Goal: Information Seeking & Learning: Learn about a topic

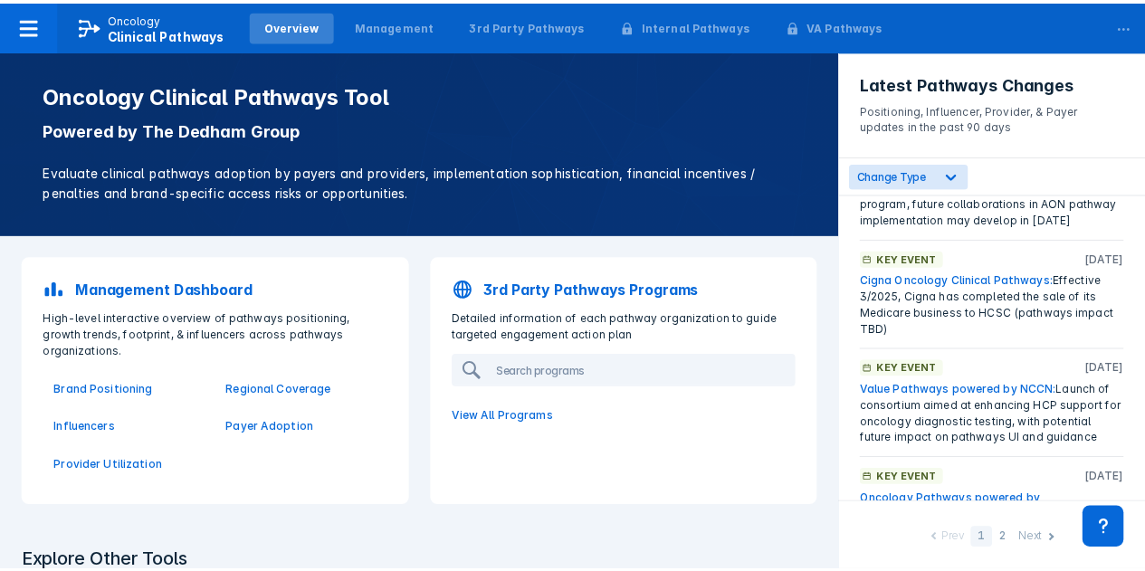
scroll to position [181, 0]
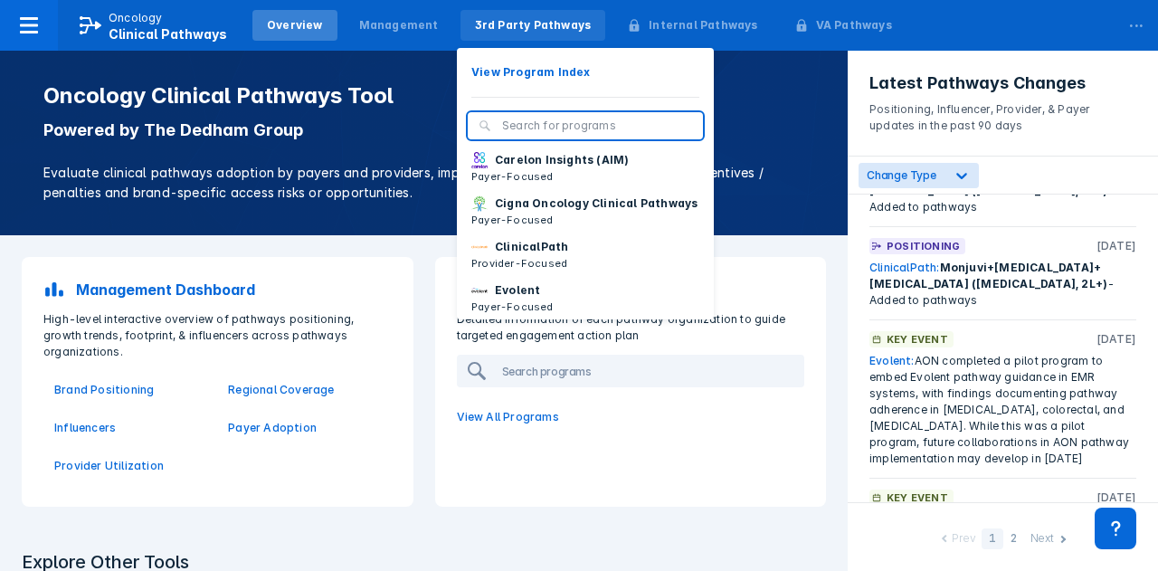
click at [509, 25] on div "3rd Party Pathways" at bounding box center [533, 25] width 117 height 16
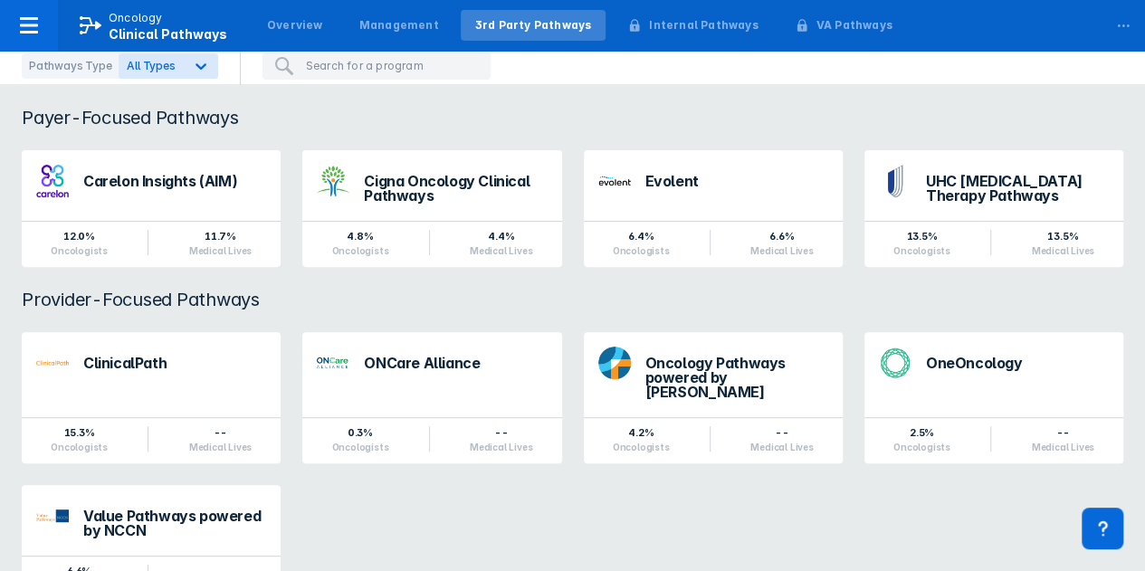
scroll to position [181, 0]
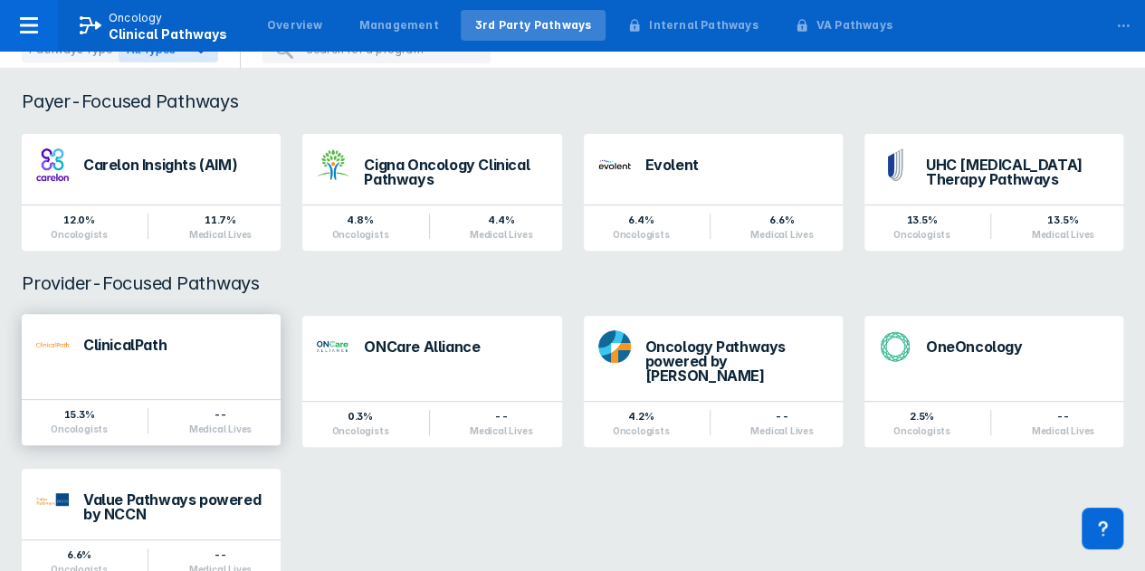
click at [173, 367] on div "ClinicalPath" at bounding box center [151, 345] width 259 height 62
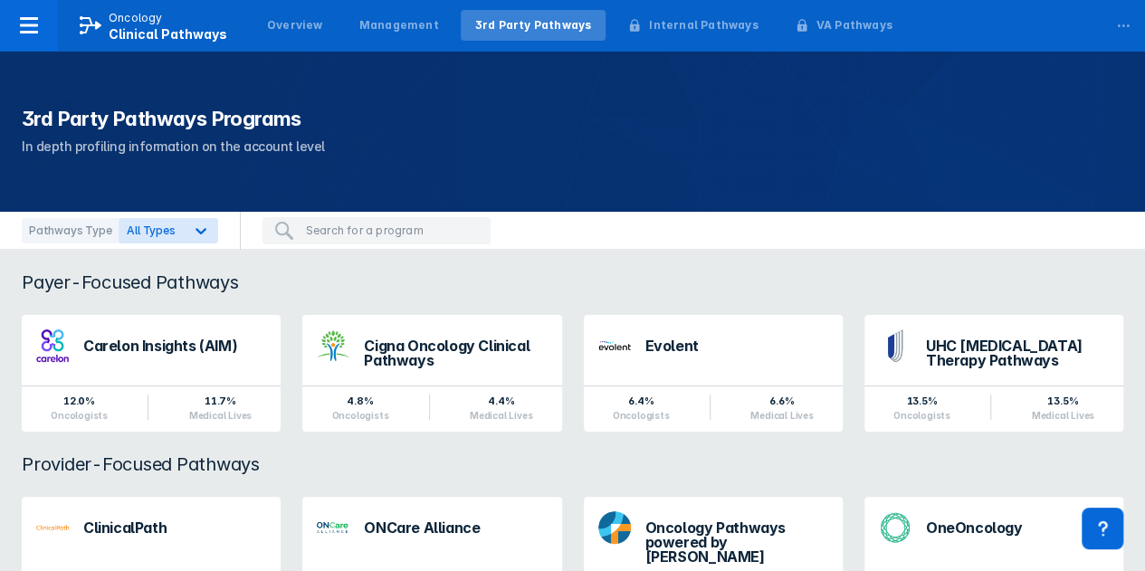
click at [172, 369] on html "Oncology Clinical Pathways Overview Management 3rd Party Pathways Internal Path…" at bounding box center [572, 405] width 1145 height 810
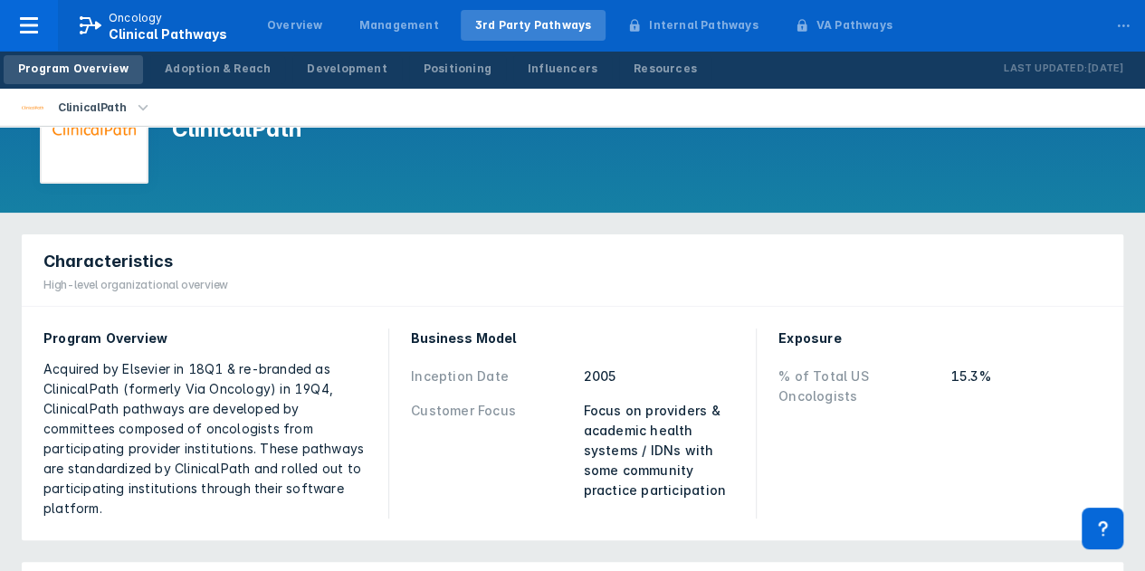
scroll to position [362, 0]
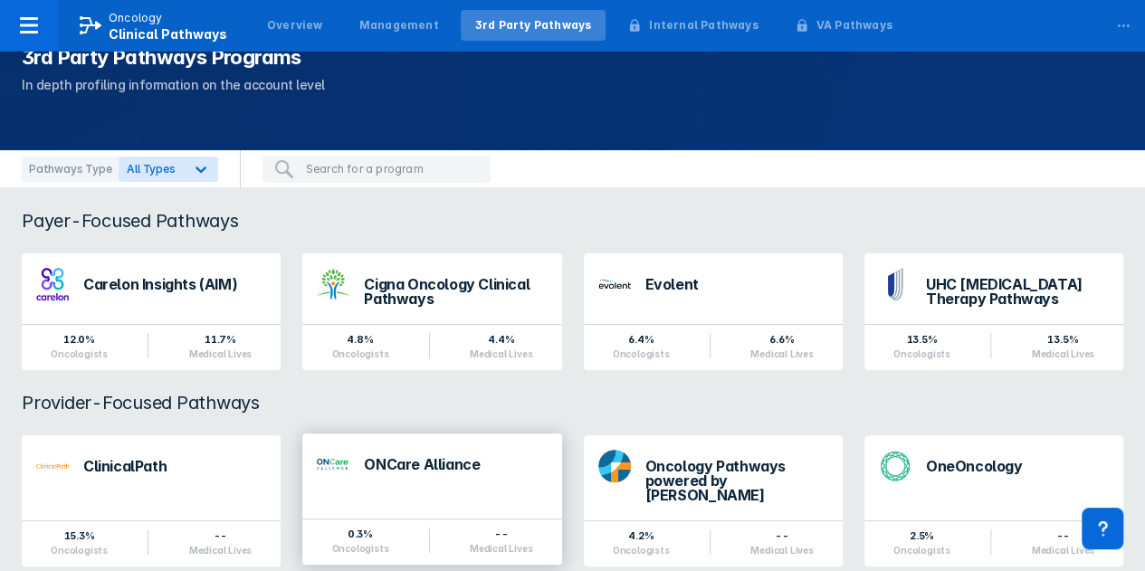
scroll to position [90, 0]
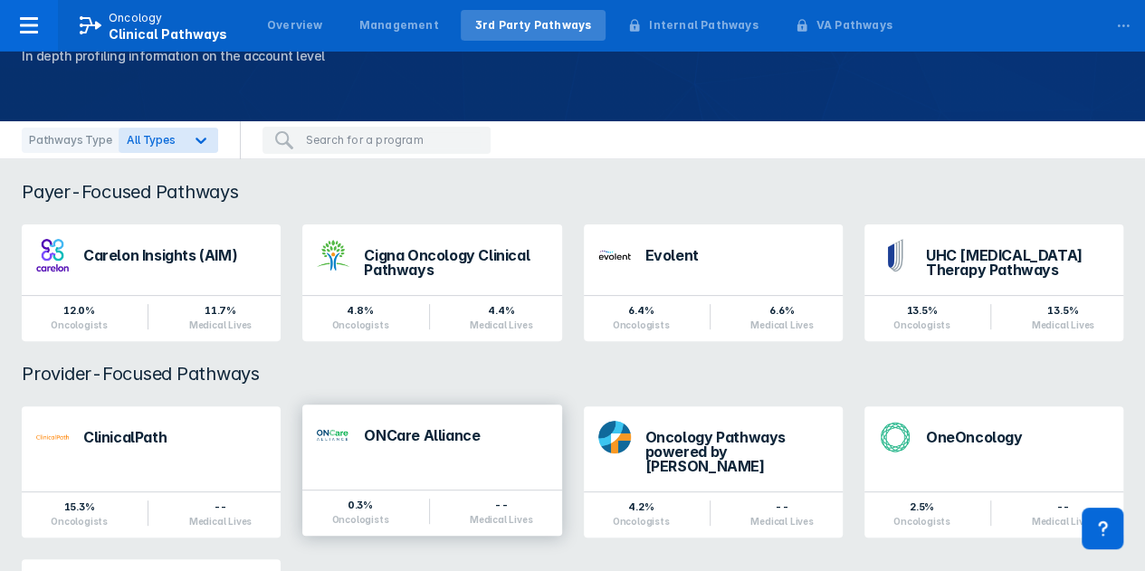
click at [404, 461] on div "ONCare Alliance" at bounding box center [431, 435] width 259 height 62
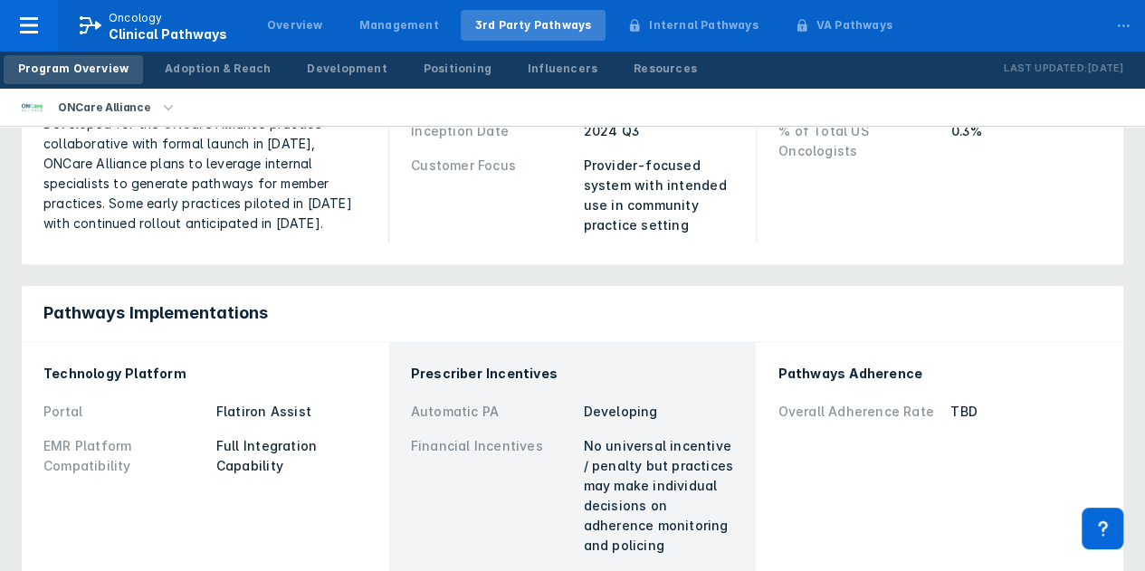
scroll to position [362, 0]
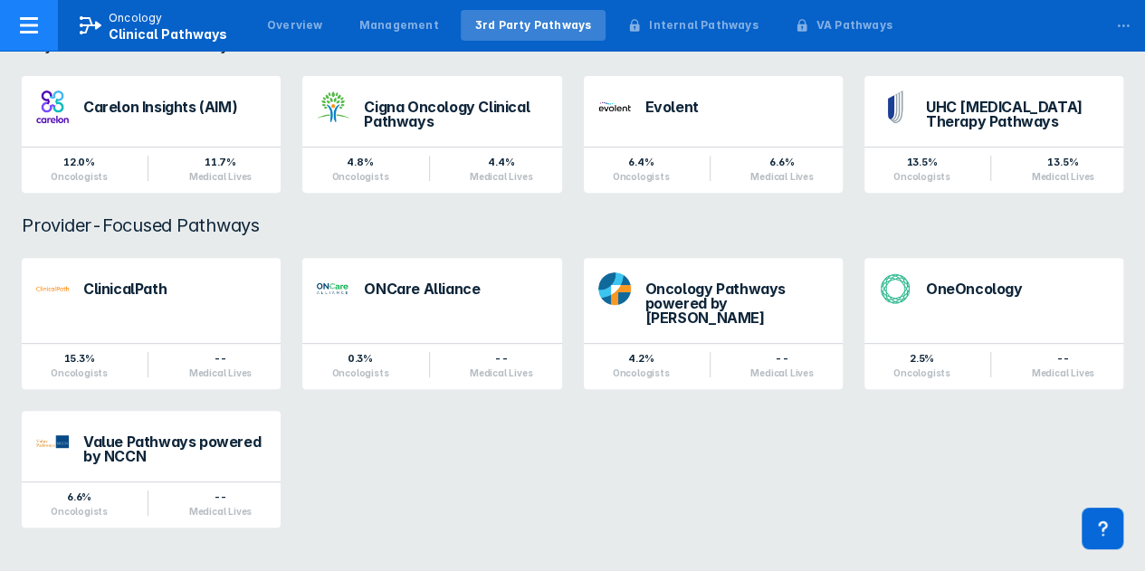
scroll to position [181, 0]
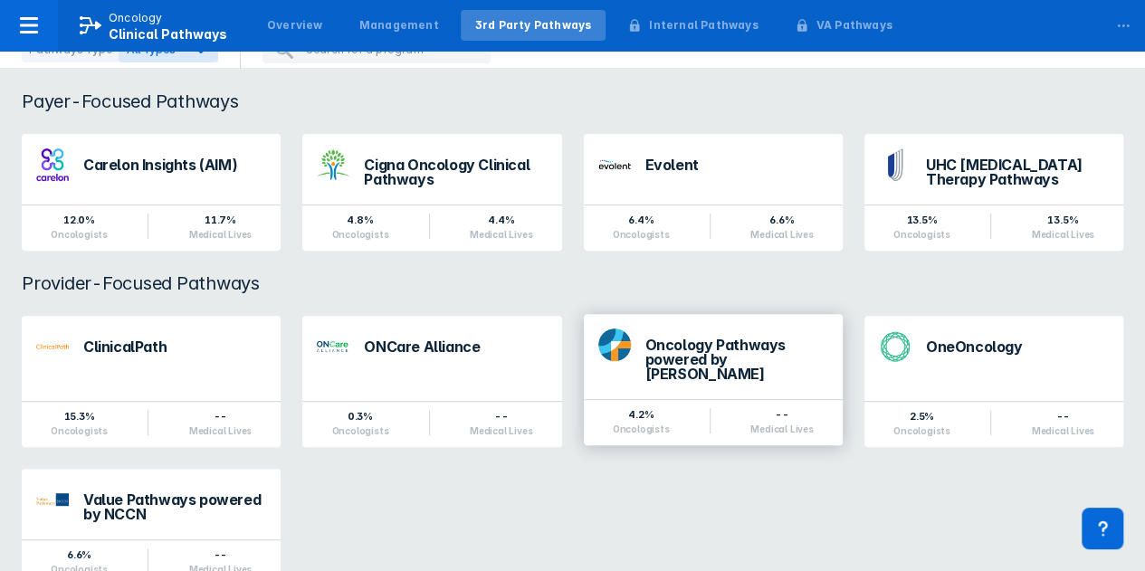
click at [688, 353] on div "Oncology Pathways powered by Dana-Farber" at bounding box center [736, 359] width 183 height 43
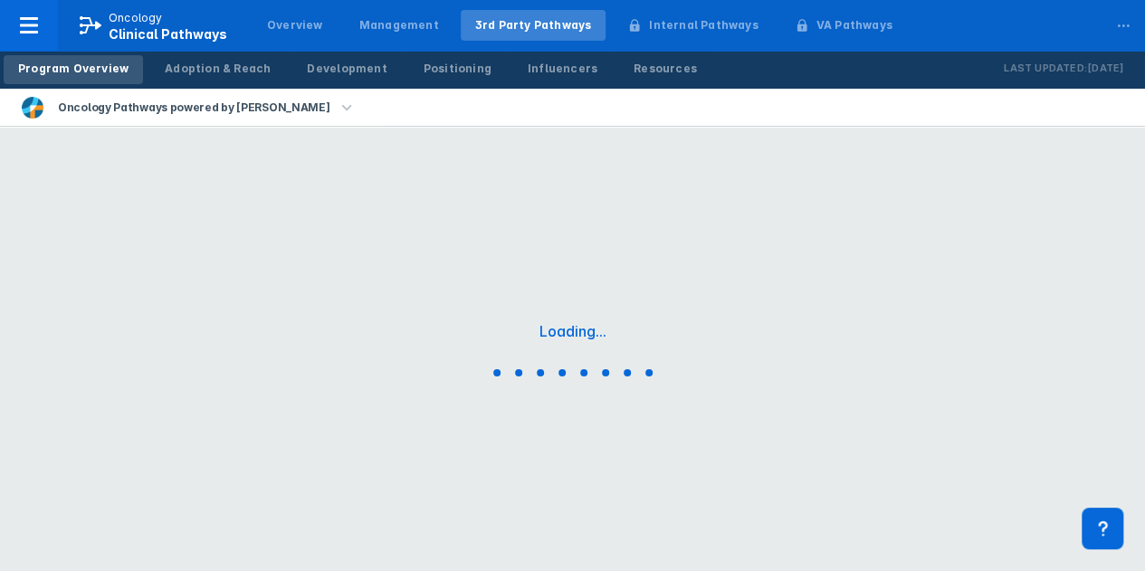
click at [688, 353] on div "Loading..." at bounding box center [572, 353] width 1145 height 452
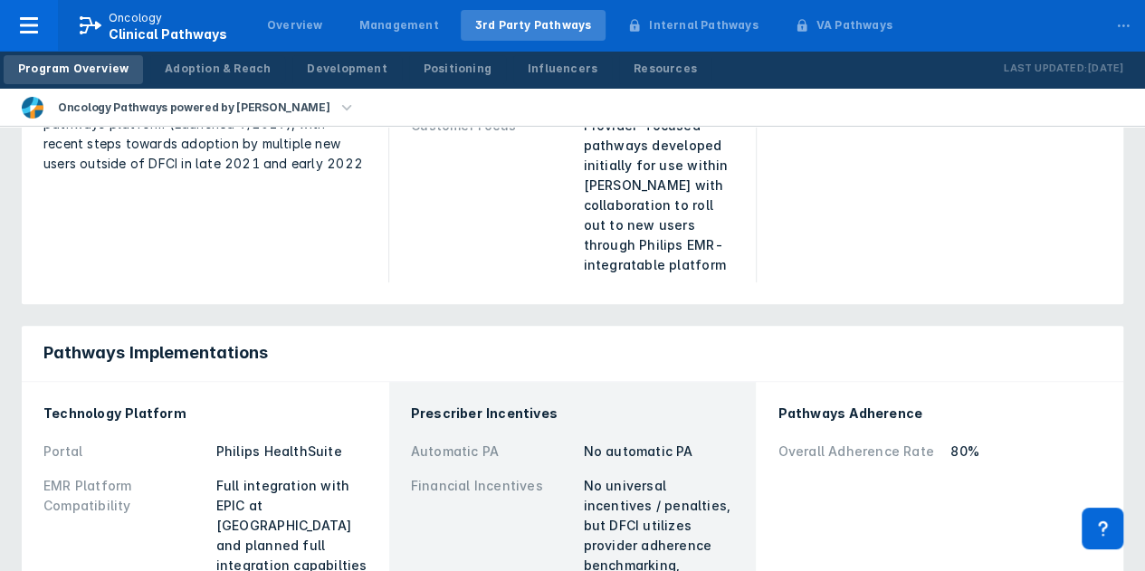
scroll to position [362, 0]
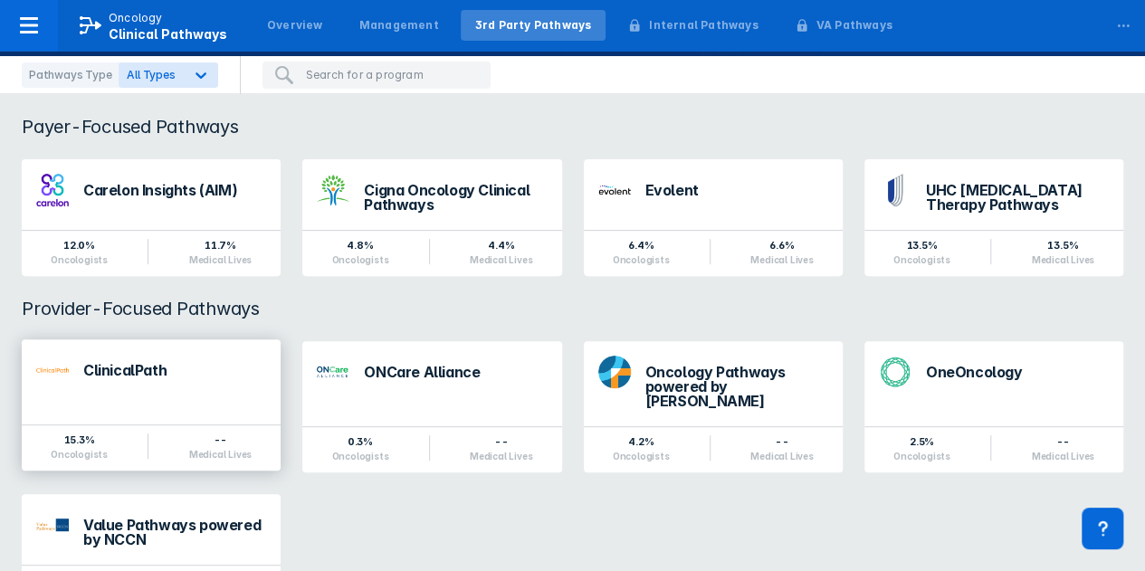
scroll to position [223, 0]
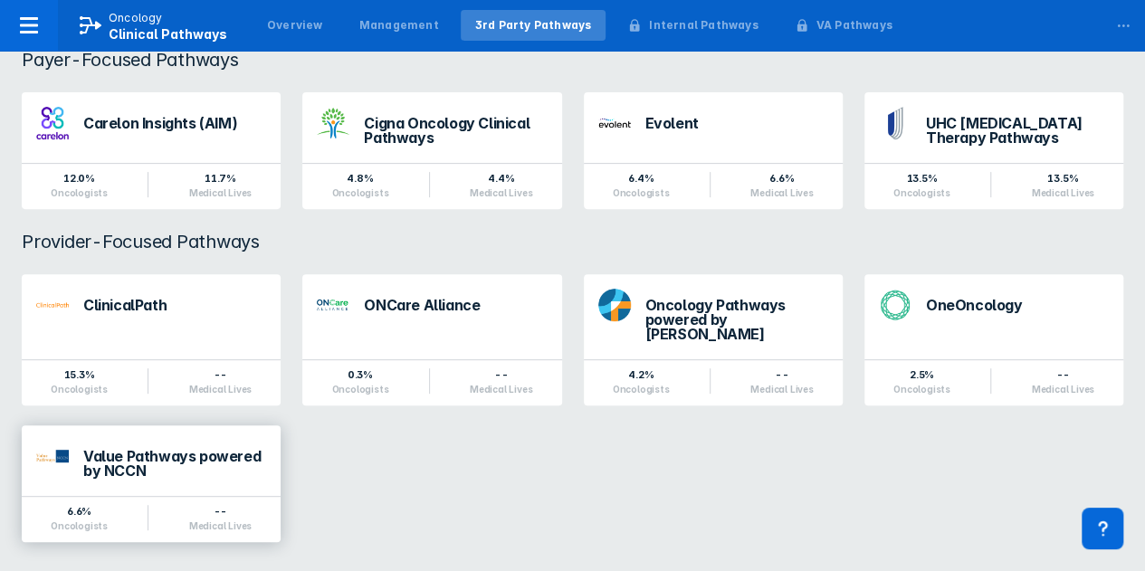
click at [126, 462] on div "Value Pathways powered by NCCN" at bounding box center [174, 465] width 183 height 33
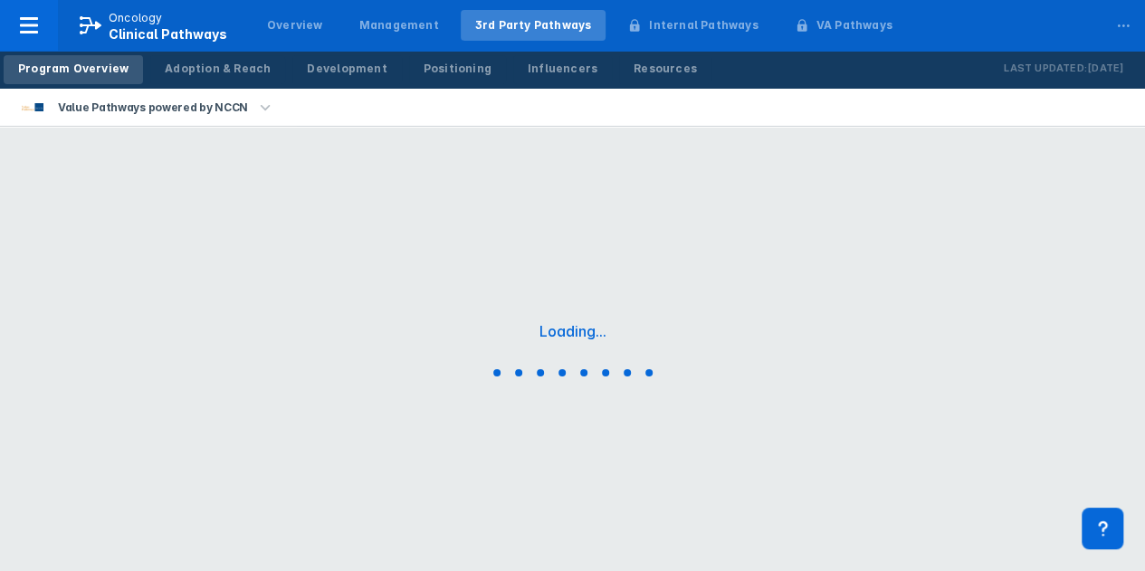
click at [126, 462] on div "Loading..." at bounding box center [572, 353] width 1145 height 452
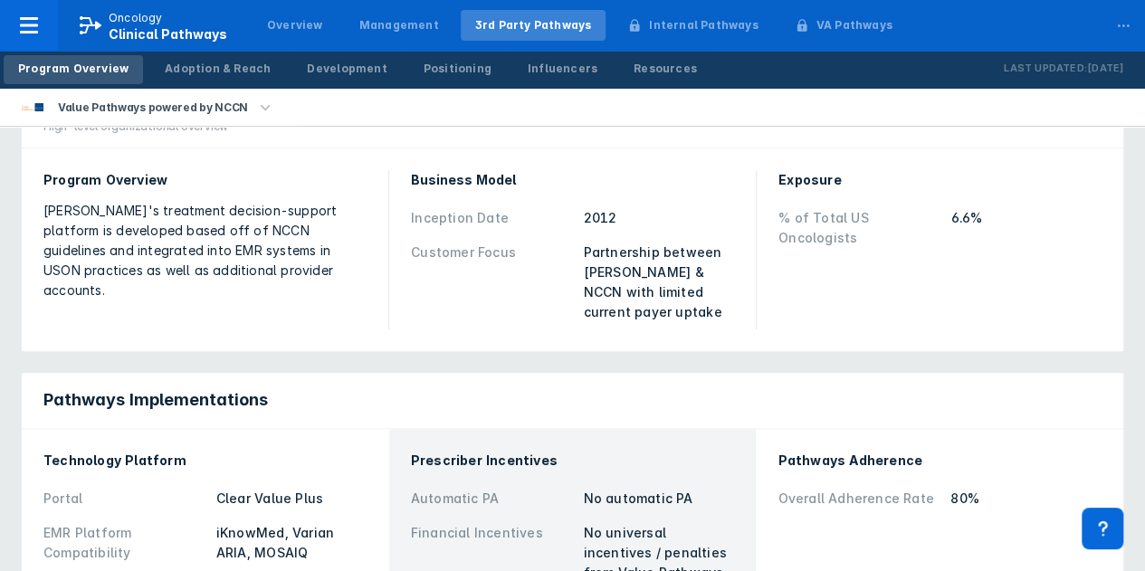
scroll to position [362, 0]
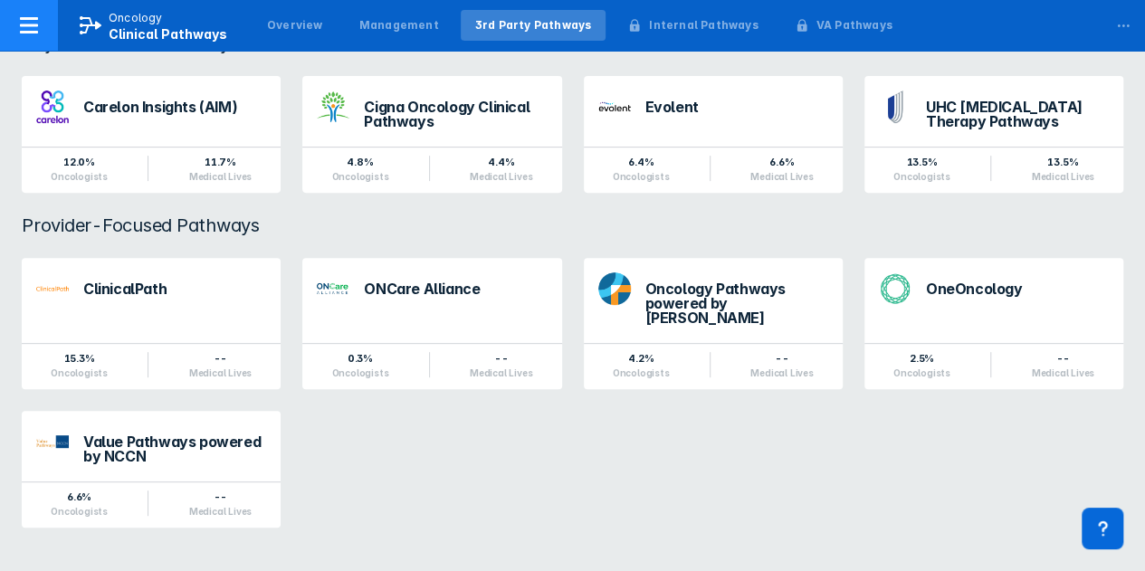
scroll to position [181, 0]
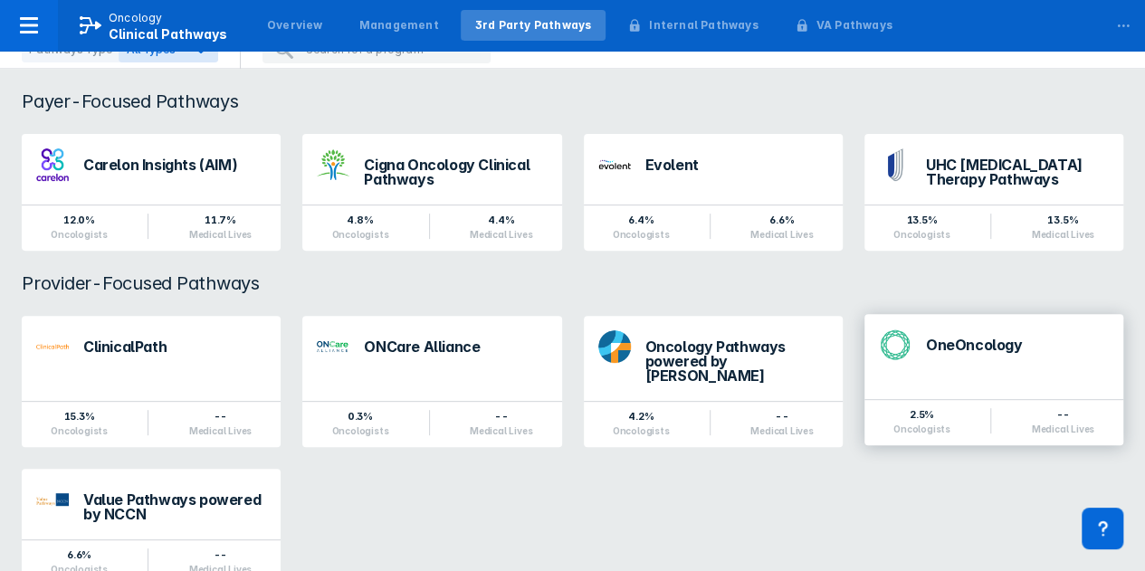
click at [977, 356] on div "OneOncology" at bounding box center [1017, 350] width 183 height 24
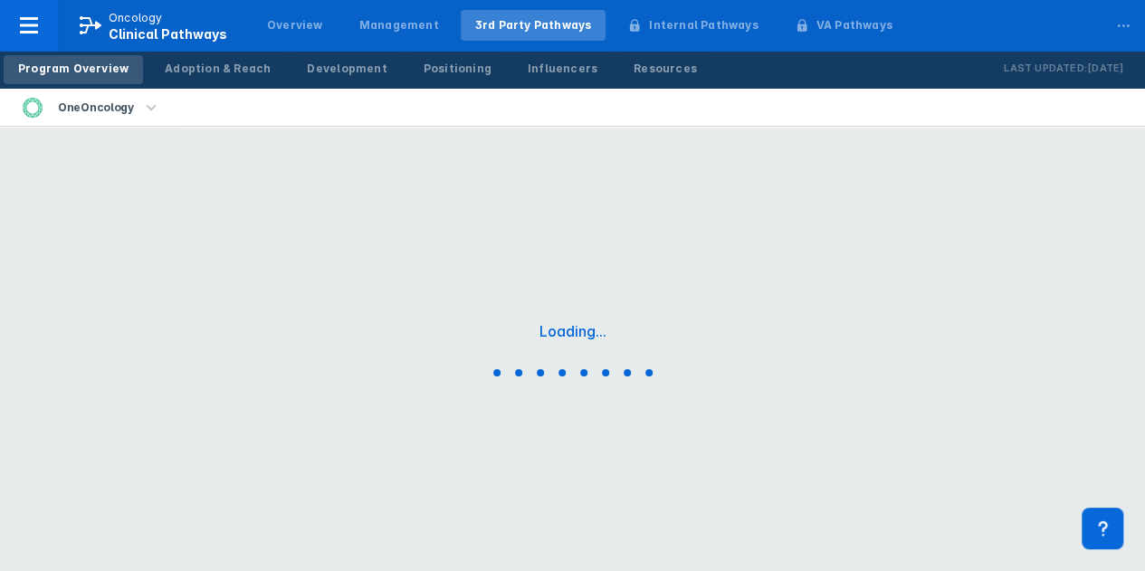
click at [977, 354] on div "Loading..." at bounding box center [572, 353] width 1145 height 452
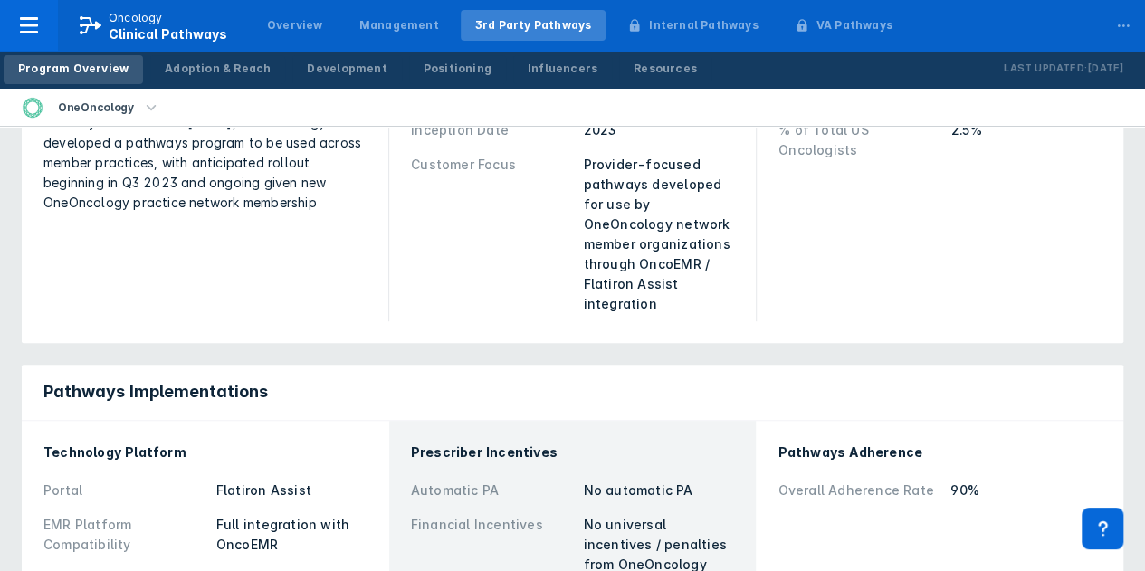
scroll to position [362, 0]
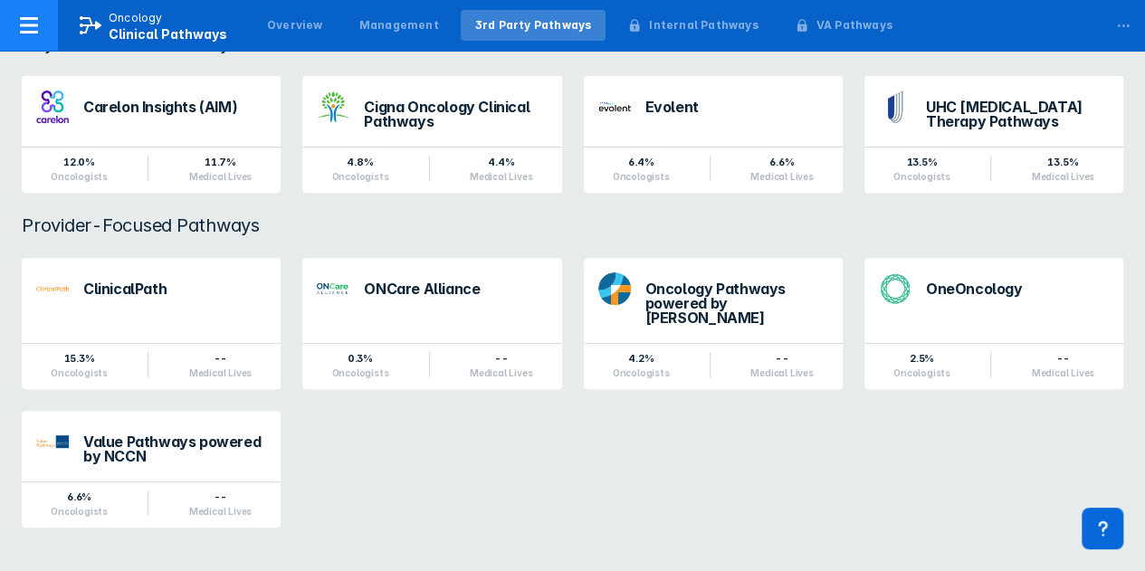
scroll to position [223, 0]
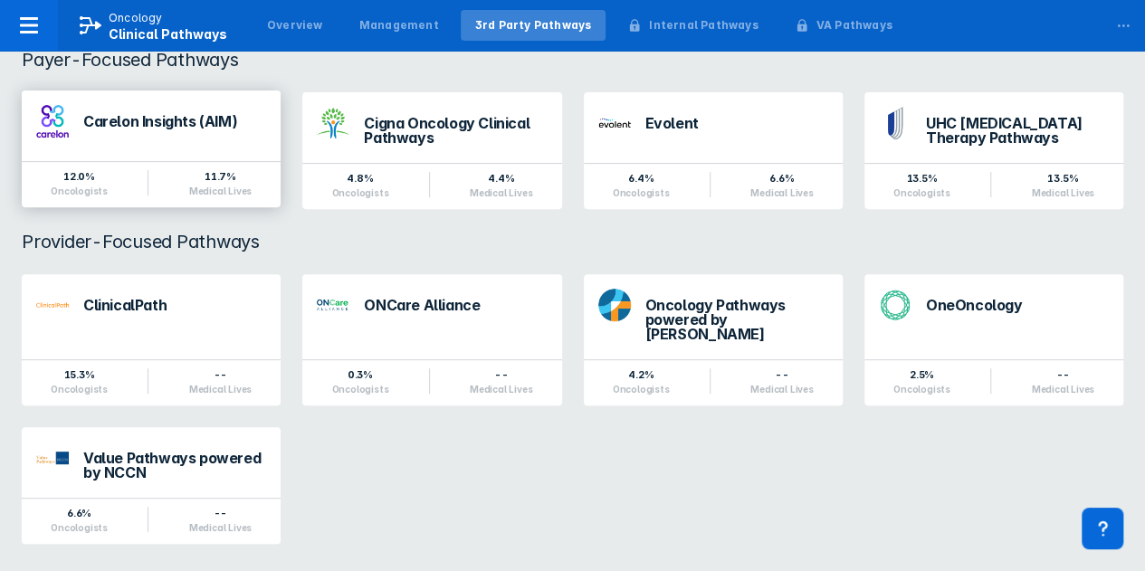
click at [159, 152] on div "Carelon Insights (AIM) 12.0% Oncologists 11.7% Medical Lives" at bounding box center [151, 148] width 259 height 117
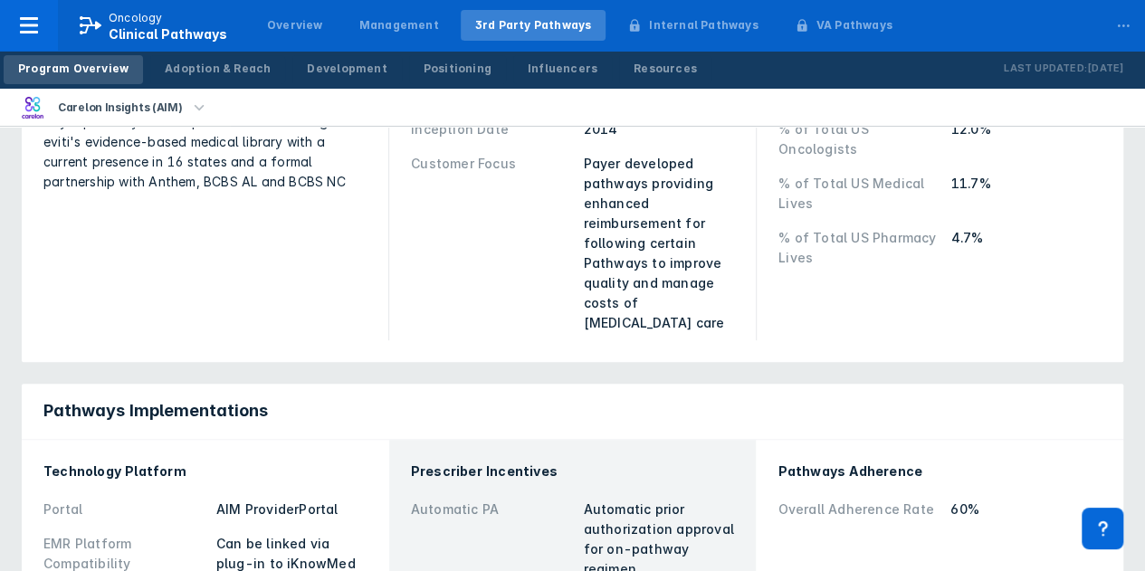
scroll to position [362, 0]
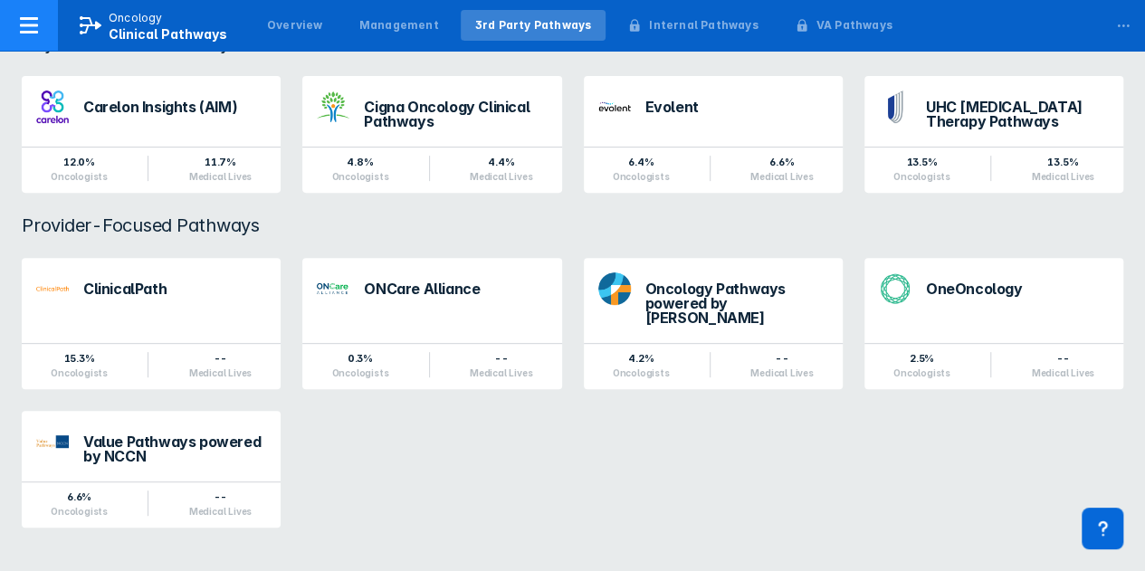
scroll to position [181, 0]
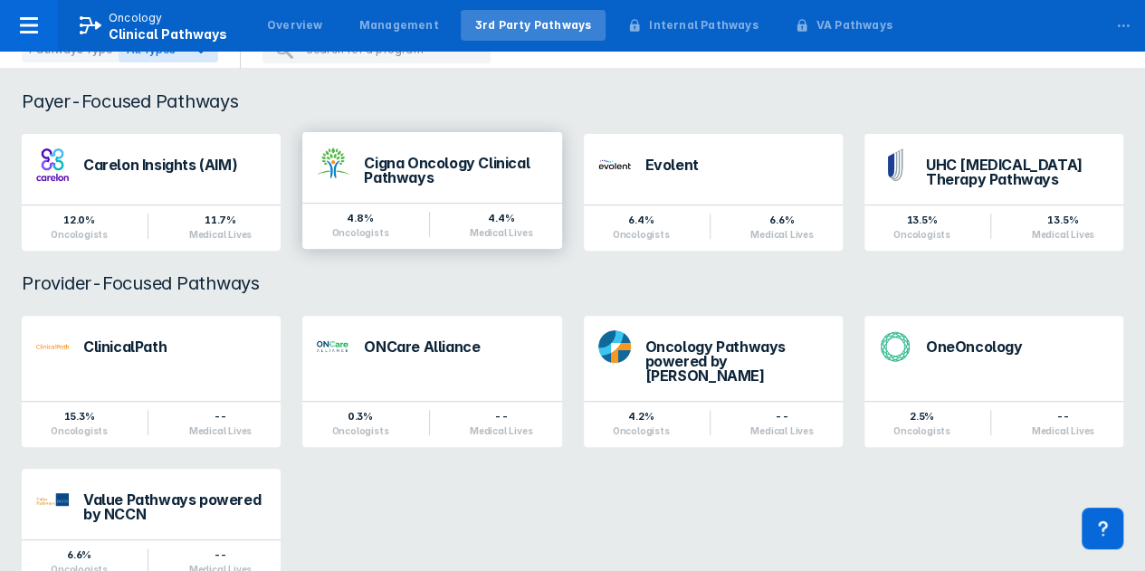
click at [463, 181] on div "Cigna Oncology Clinical Pathways" at bounding box center [455, 170] width 183 height 29
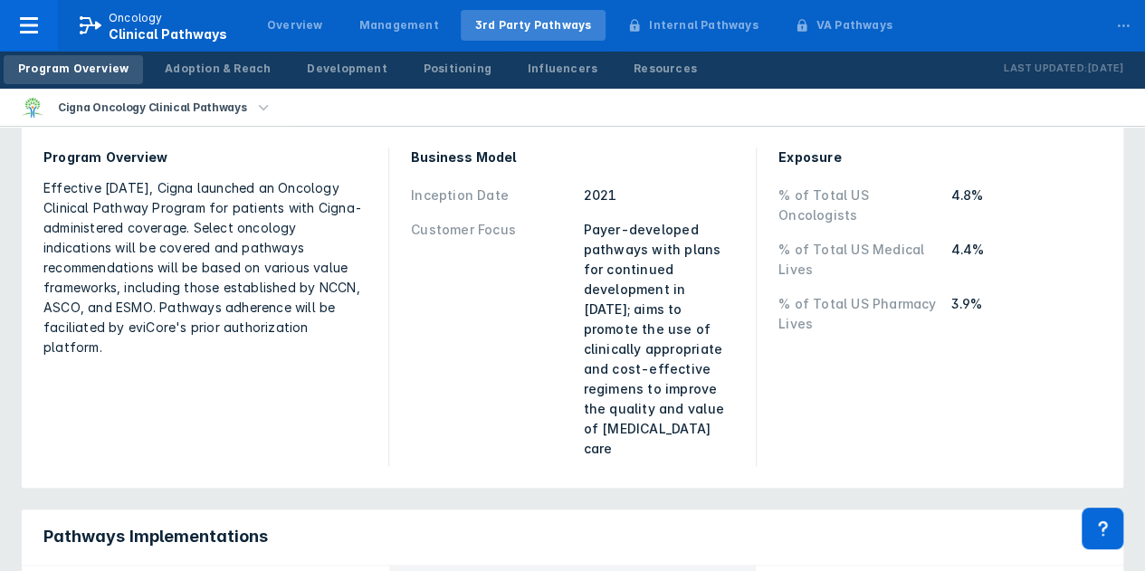
scroll to position [452, 0]
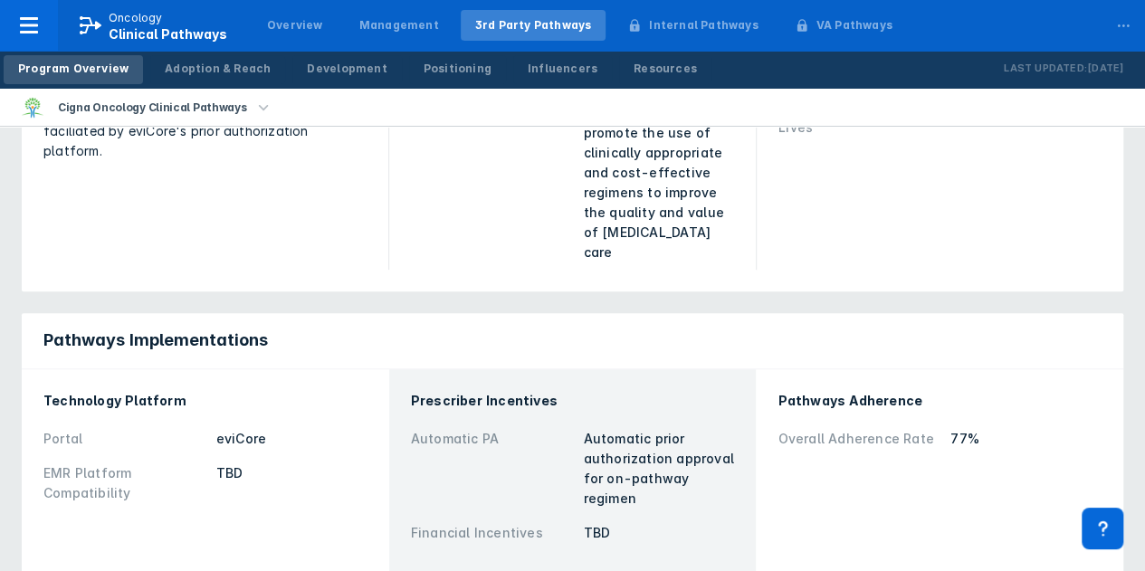
scroll to position [223, 0]
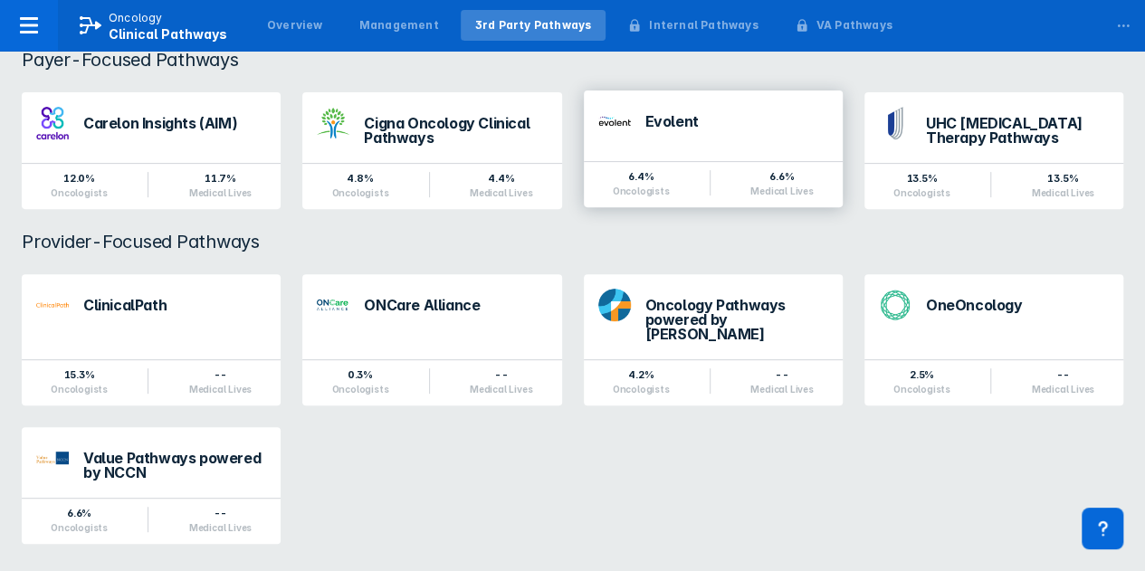
click at [728, 148] on div "Evolent" at bounding box center [713, 121] width 259 height 62
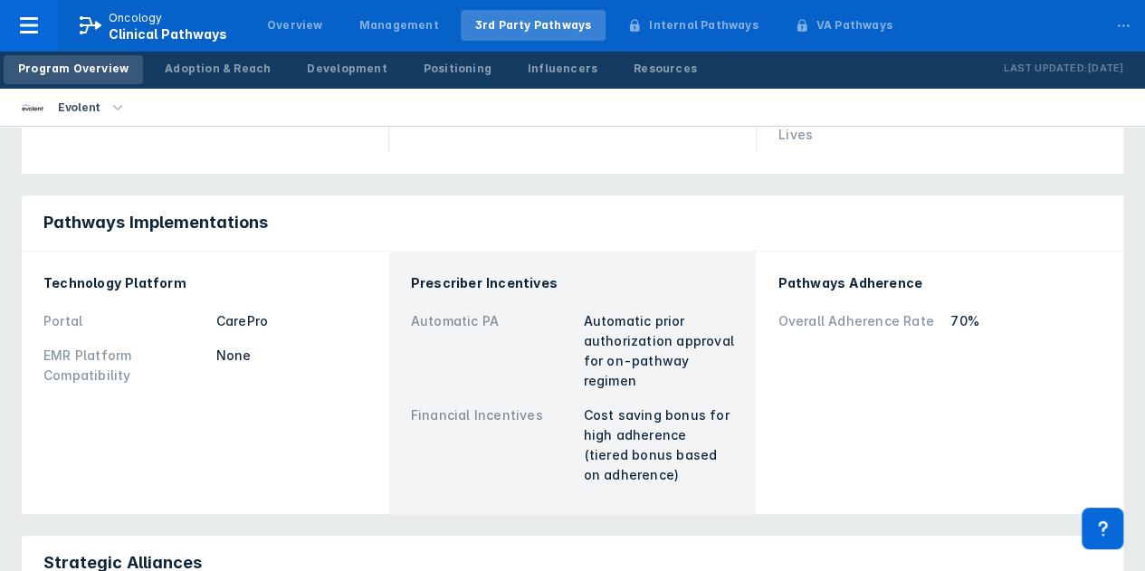
scroll to position [452, 0]
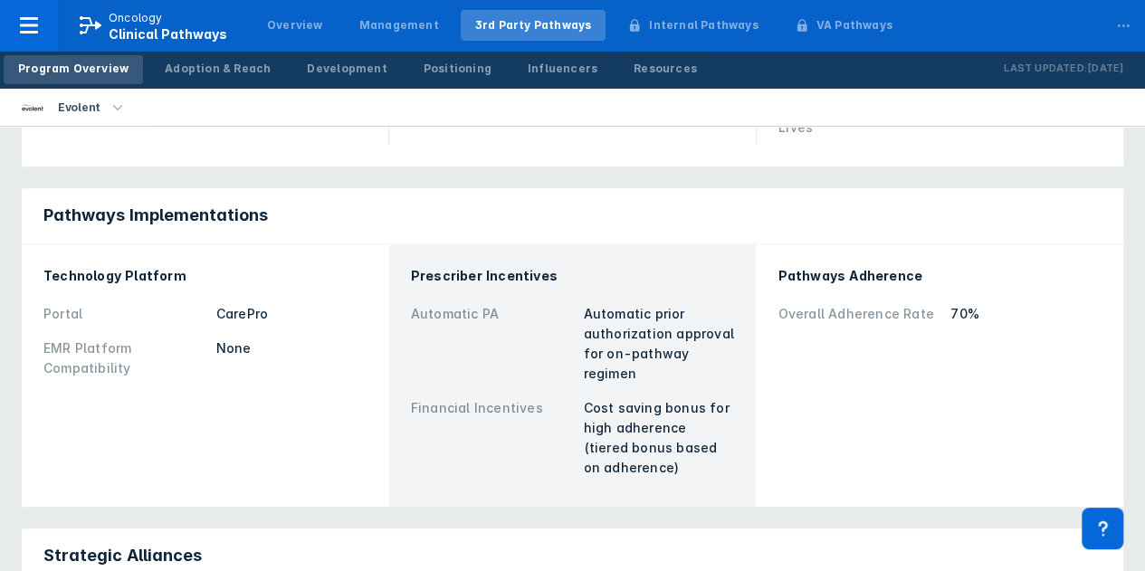
scroll to position [181, 0]
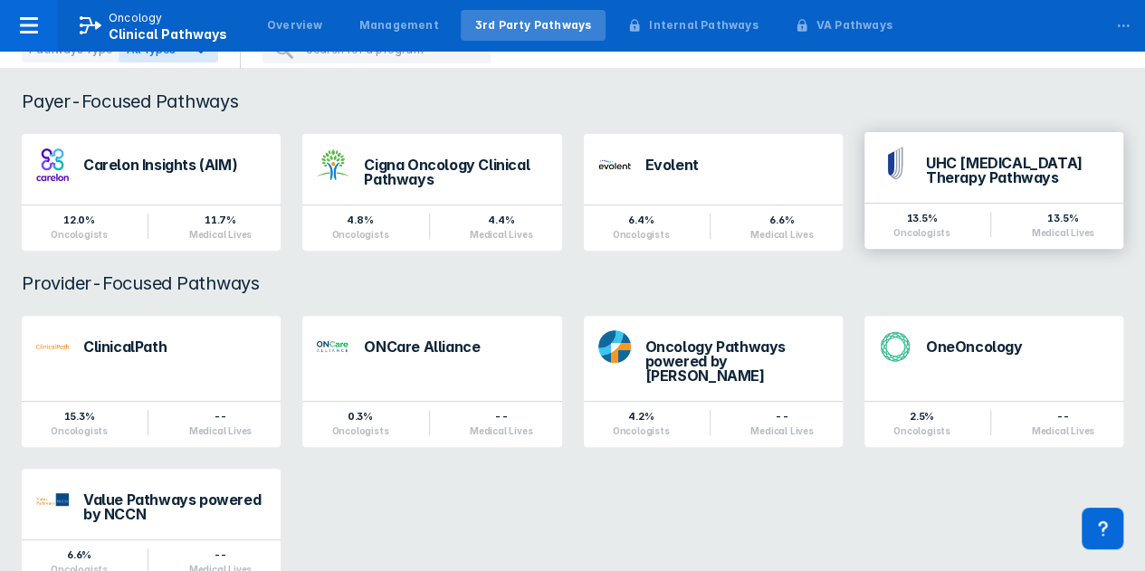
click at [990, 169] on div "UHC Cancer Therapy Pathways" at bounding box center [1017, 170] width 183 height 29
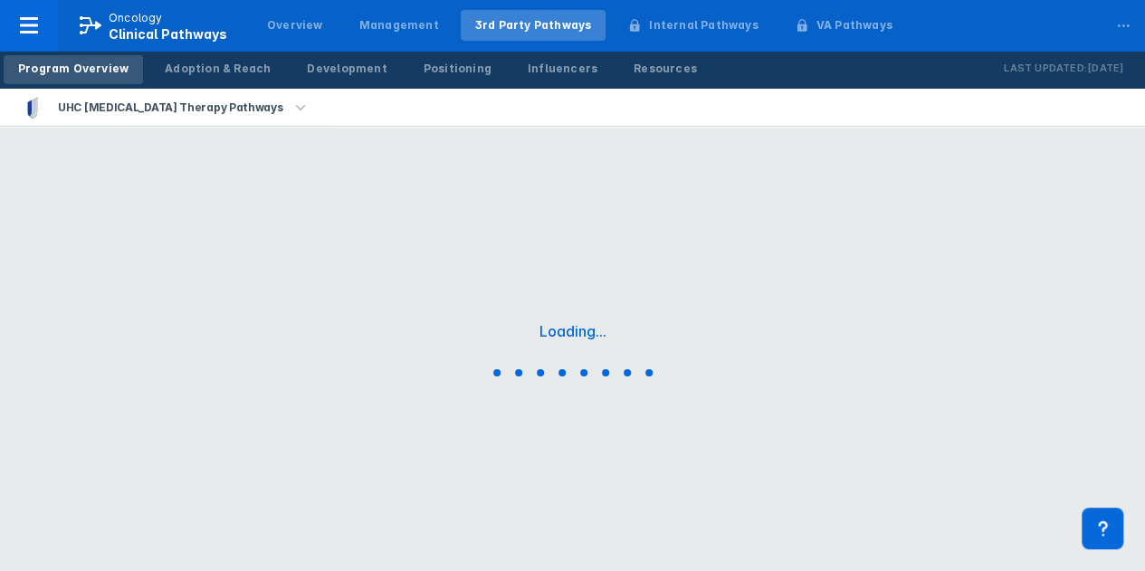
click at [984, 169] on div "Loading..." at bounding box center [572, 353] width 1145 height 452
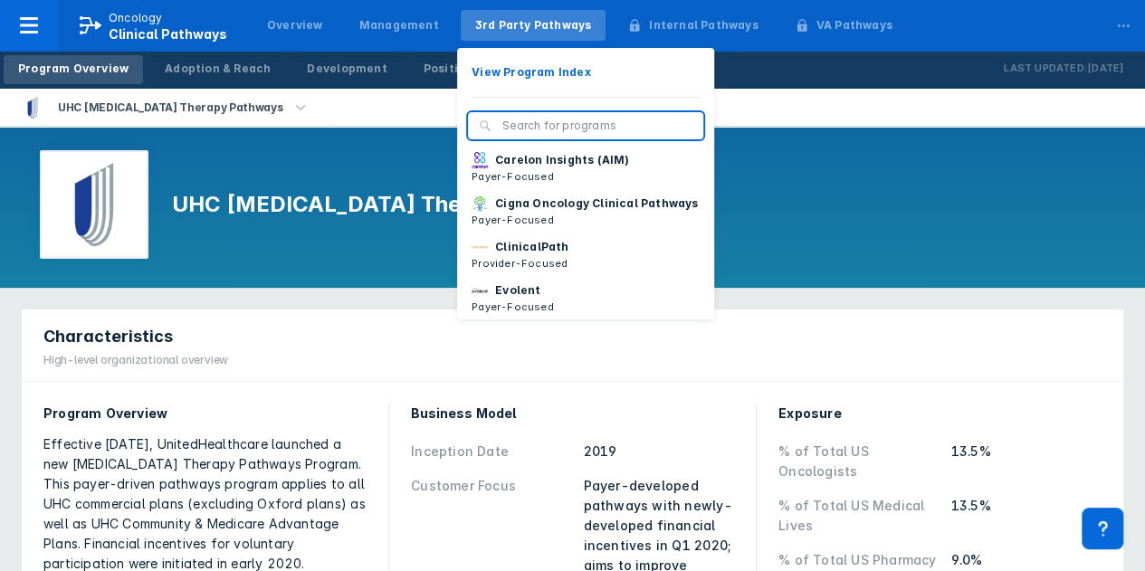
click at [506, 24] on div "3rd Party Pathways" at bounding box center [533, 25] width 117 height 16
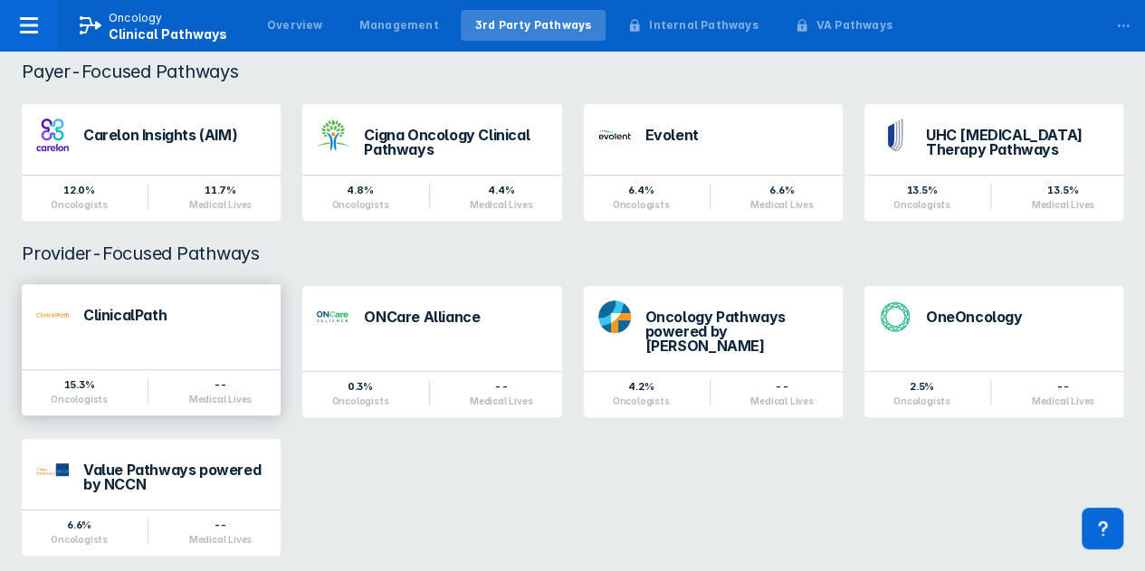
scroll to position [223, 0]
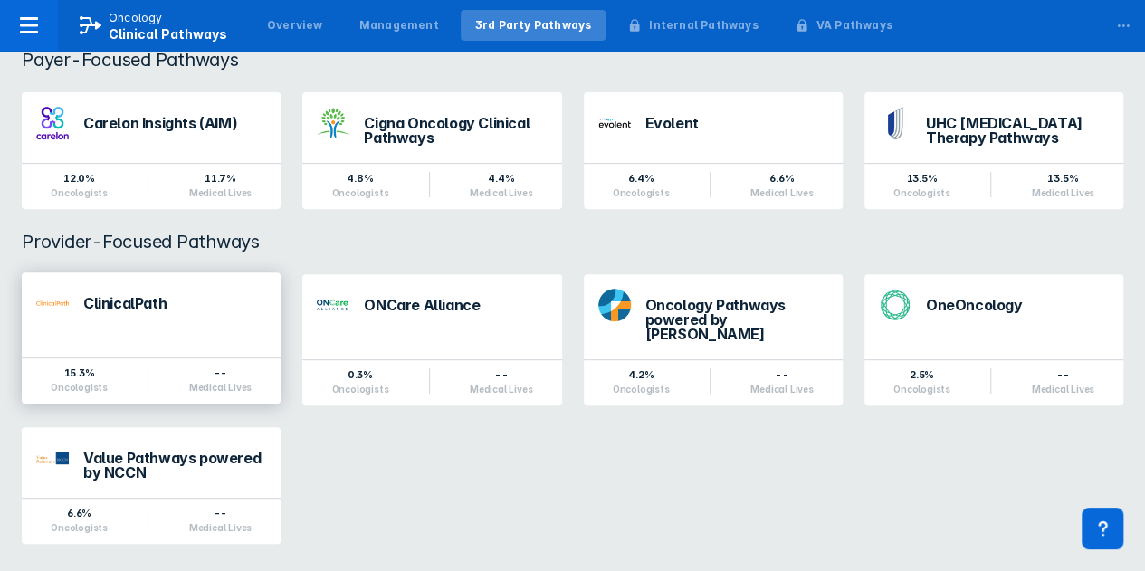
click at [126, 317] on div "ClinicalPath" at bounding box center [174, 308] width 183 height 24
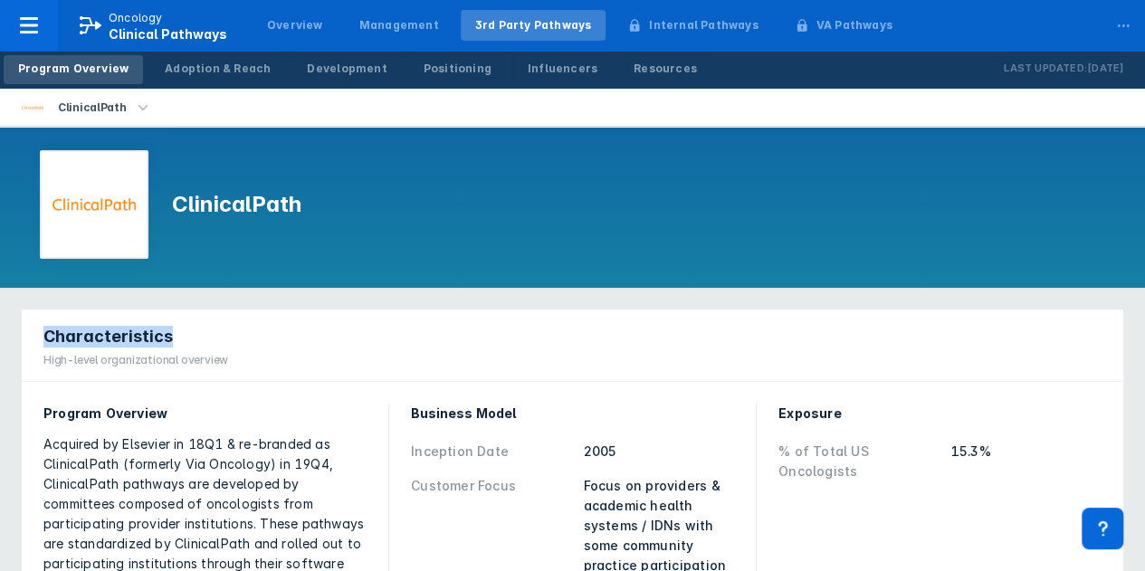
click at [126, 317] on div "Characteristics High-level organizational overview" at bounding box center [131, 344] width 219 height 71
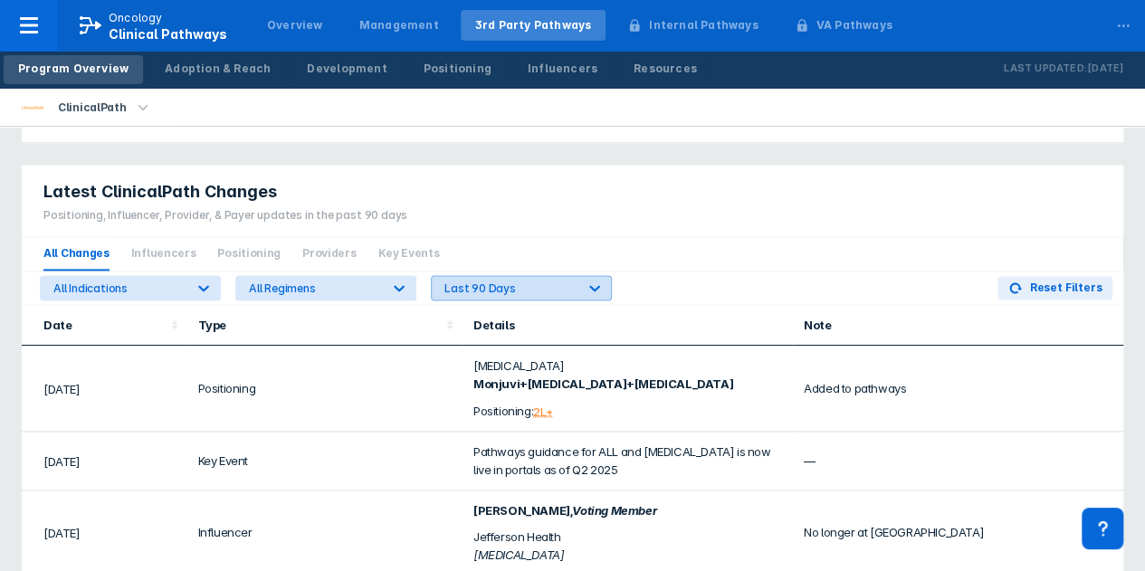
scroll to position [1267, 0]
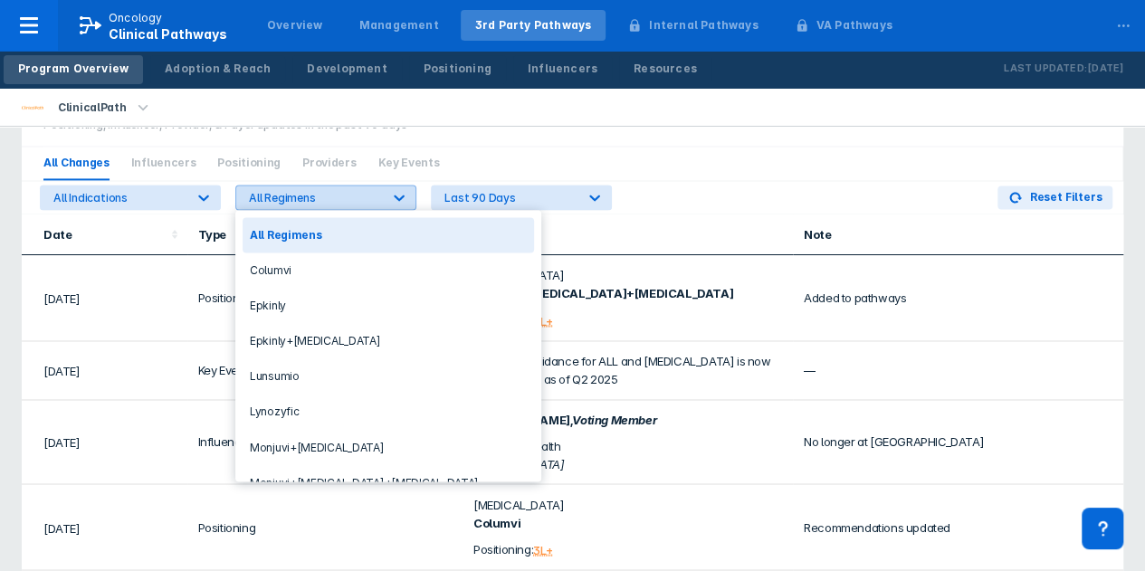
click at [400, 191] on icon at bounding box center [399, 197] width 18 height 18
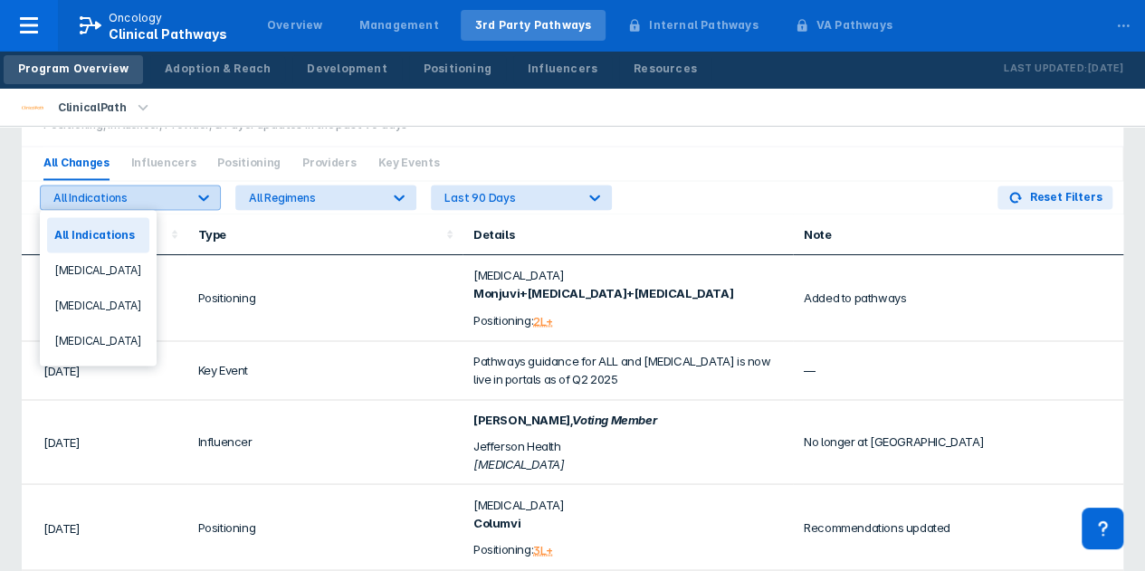
click at [206, 195] on icon at bounding box center [204, 197] width 18 height 18
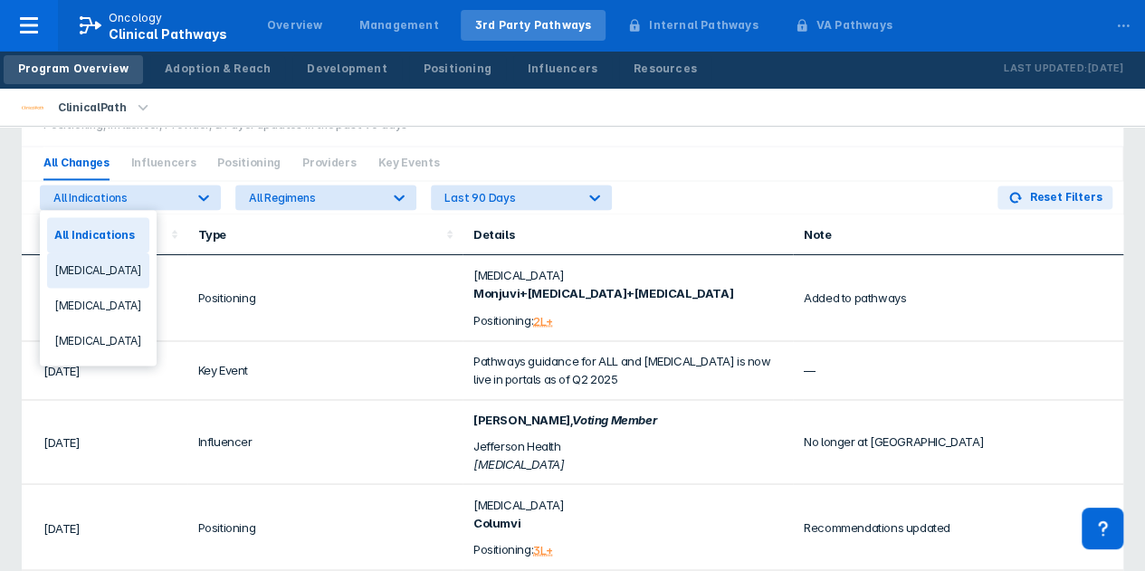
click at [509, 151] on div "All Changes Influencers Positioning Providers Key Events" at bounding box center [572, 164] width 1101 height 34
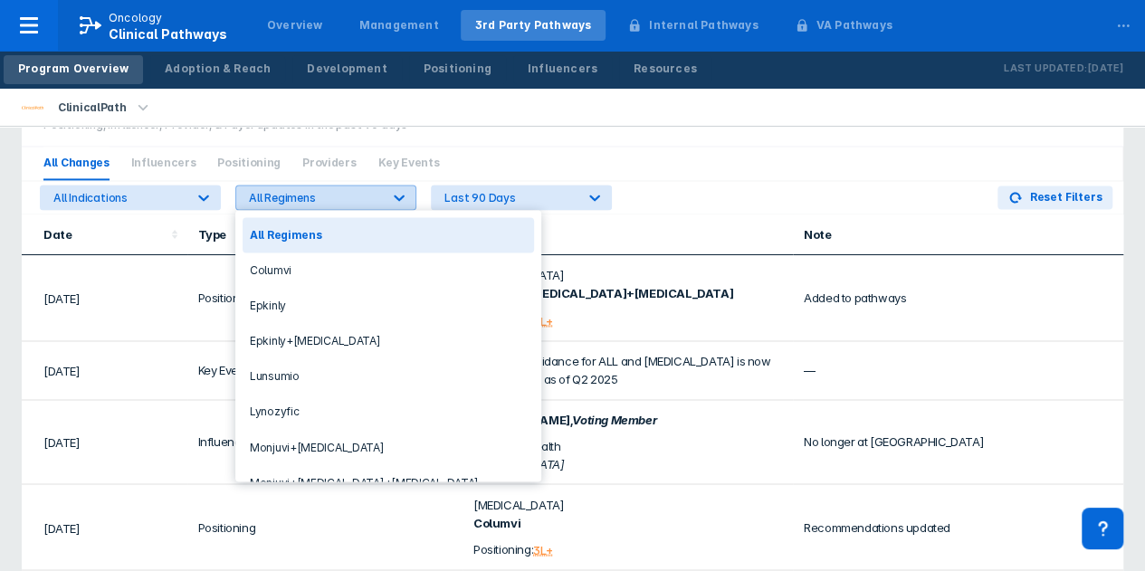
click at [398, 192] on icon at bounding box center [399, 197] width 18 height 18
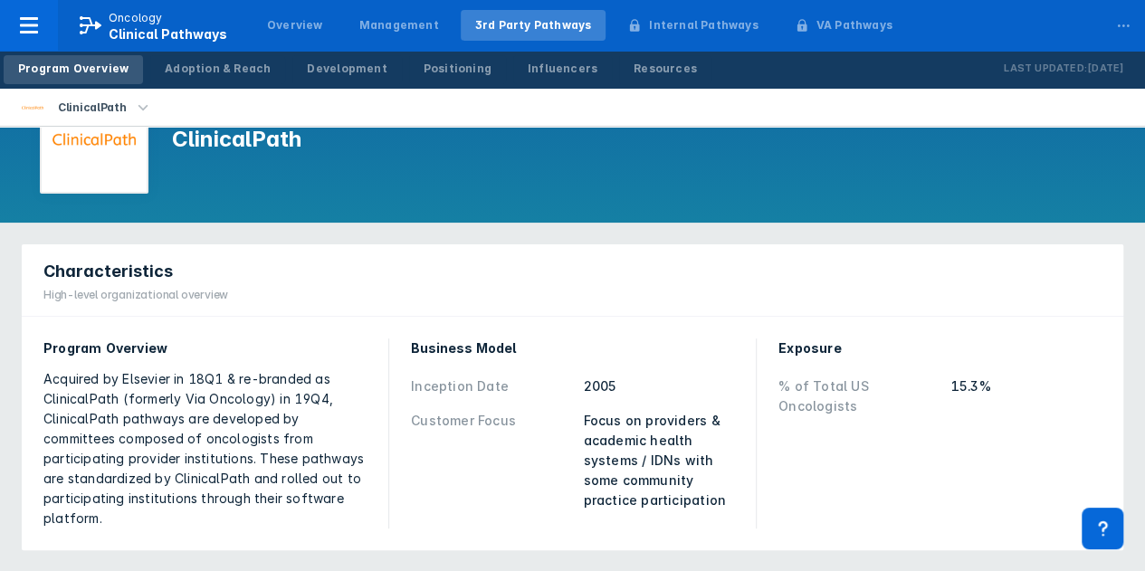
scroll to position [0, 0]
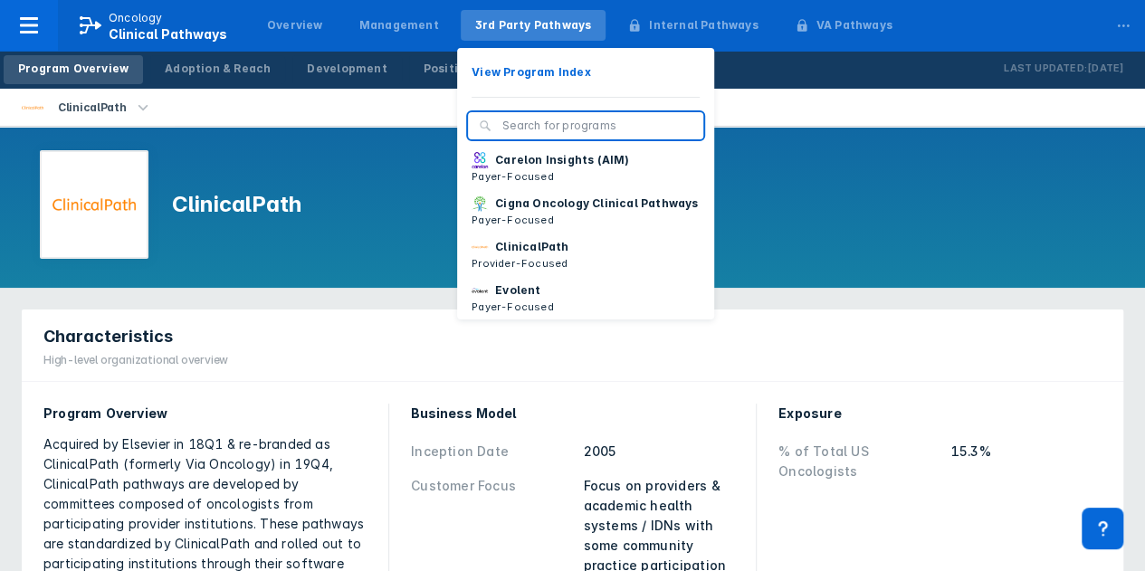
click at [508, 26] on div "3rd Party Pathways" at bounding box center [533, 25] width 117 height 16
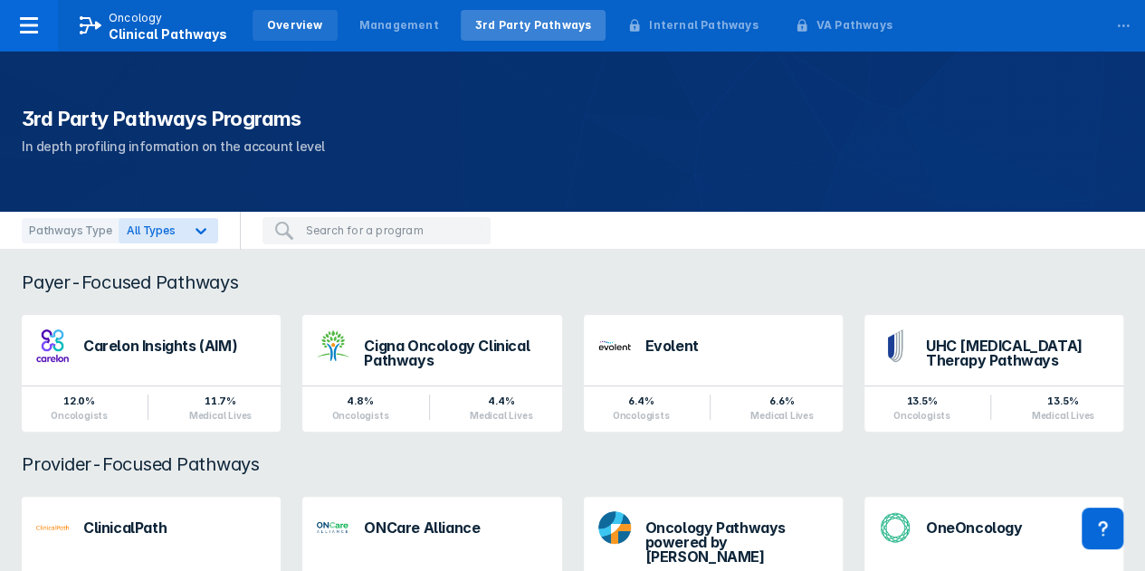
click at [300, 30] on div "Overview" at bounding box center [295, 25] width 56 height 16
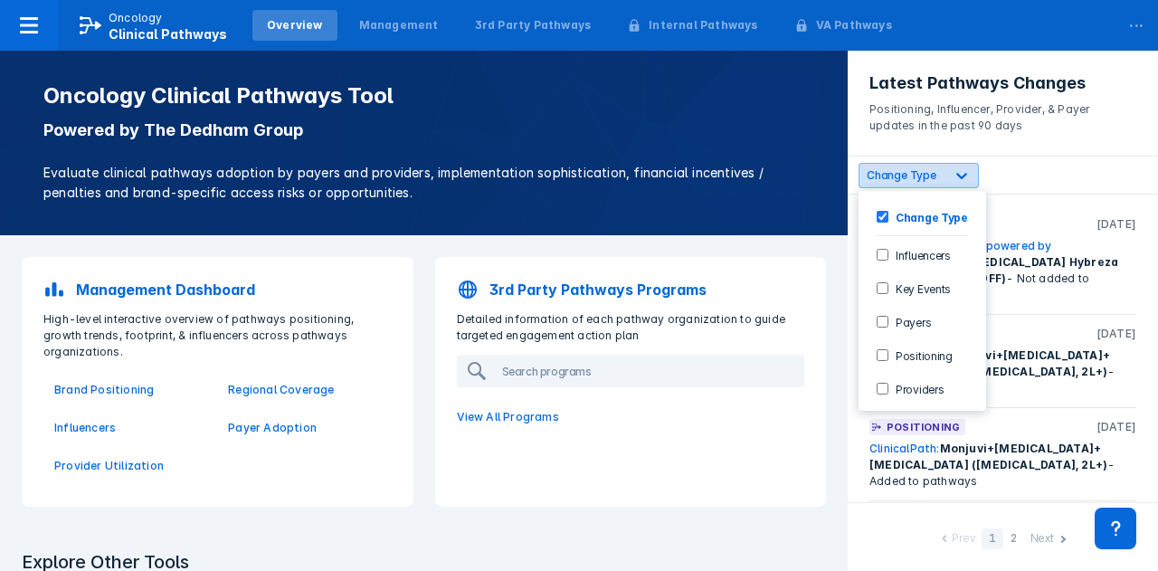
click at [963, 174] on icon at bounding box center [961, 176] width 11 height 6
click at [878, 349] on input "Positioning" at bounding box center [883, 355] width 12 height 12
click at [999, 166] on div "option Positioning, selected. 6 results available. Use Up and Down to choose op…" at bounding box center [1003, 176] width 310 height 38
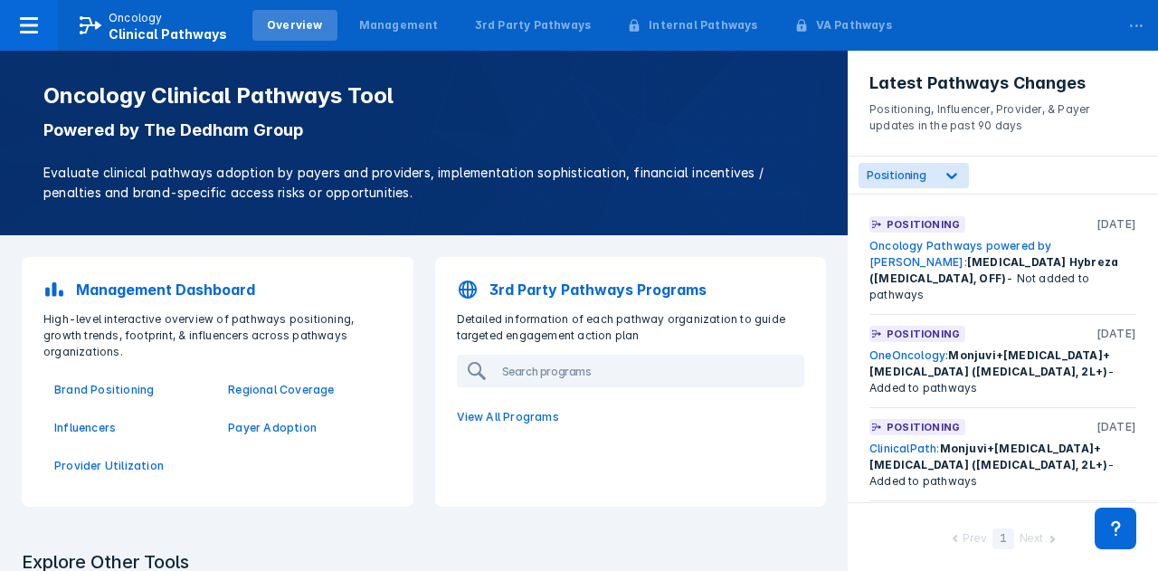
click at [966, 245] on link "Oncology Pathways powered by Dana-Farber:" at bounding box center [961, 254] width 183 height 30
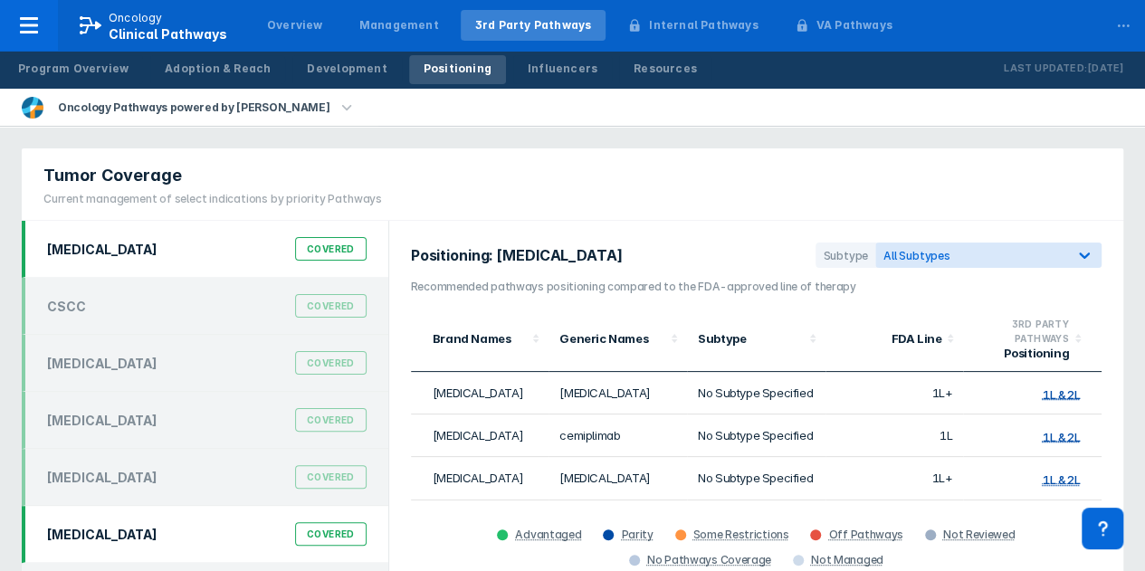
click at [340, 535] on div "Covered" at bounding box center [330, 534] width 71 height 24
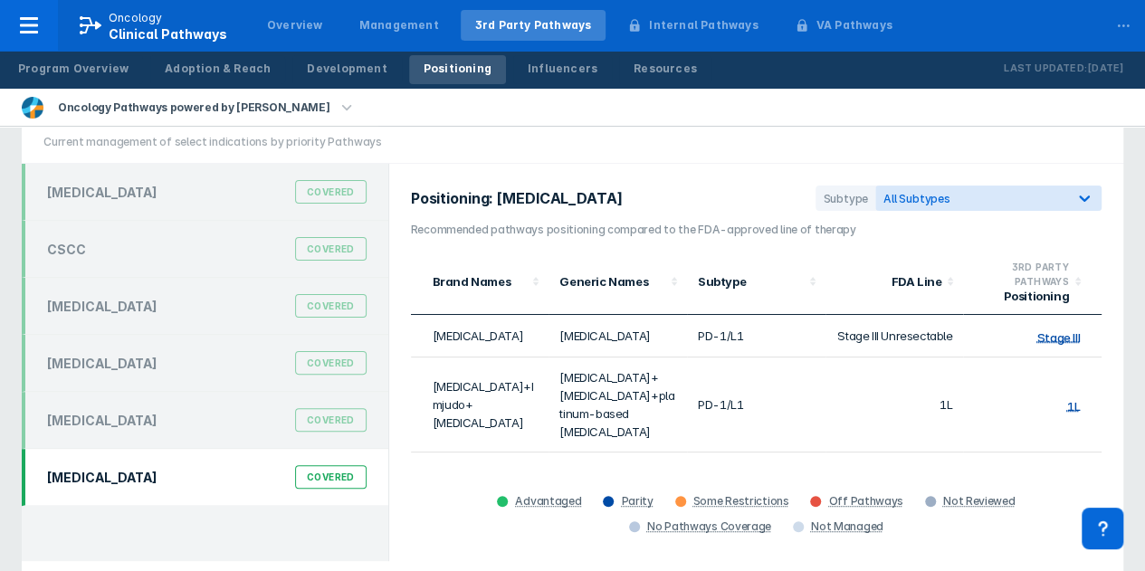
scroll to position [32, 0]
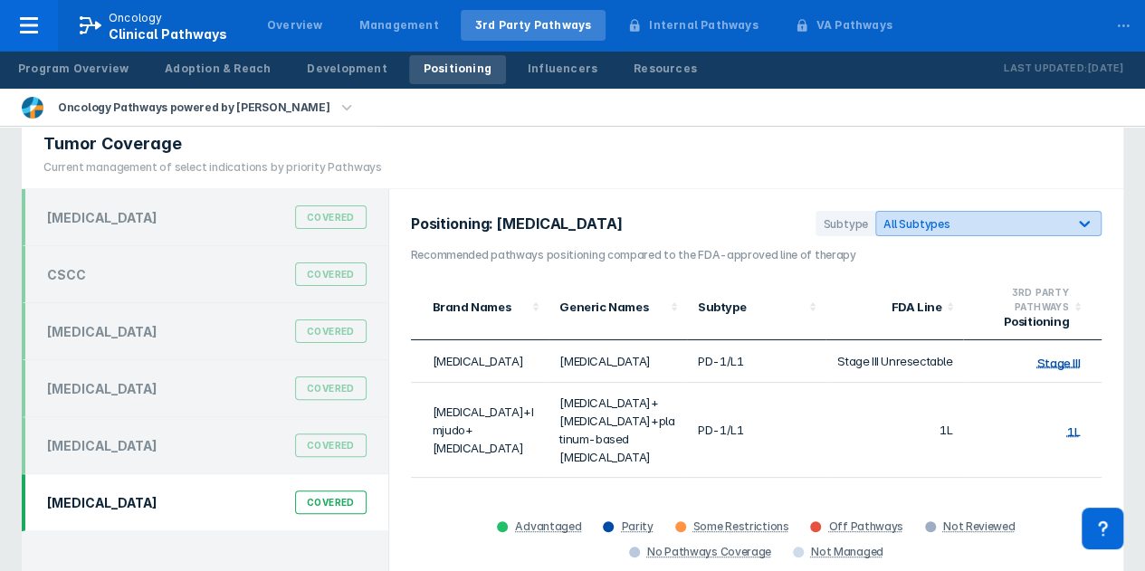
click at [1085, 224] on icon at bounding box center [1084, 224] width 11 height 6
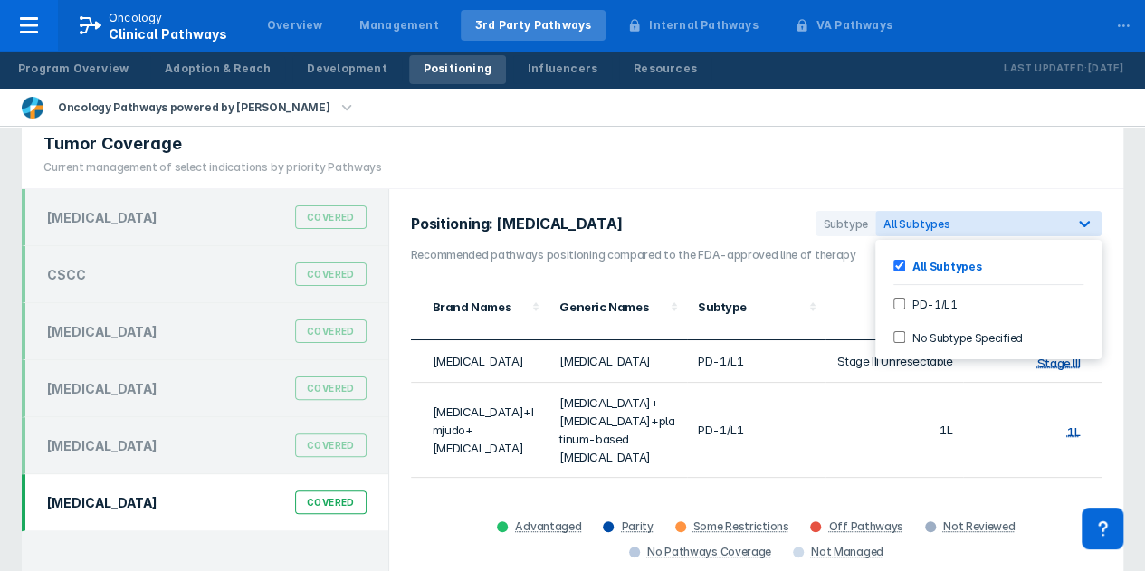
click at [897, 298] on input "PD-1/L1" at bounding box center [899, 304] width 12 height 12
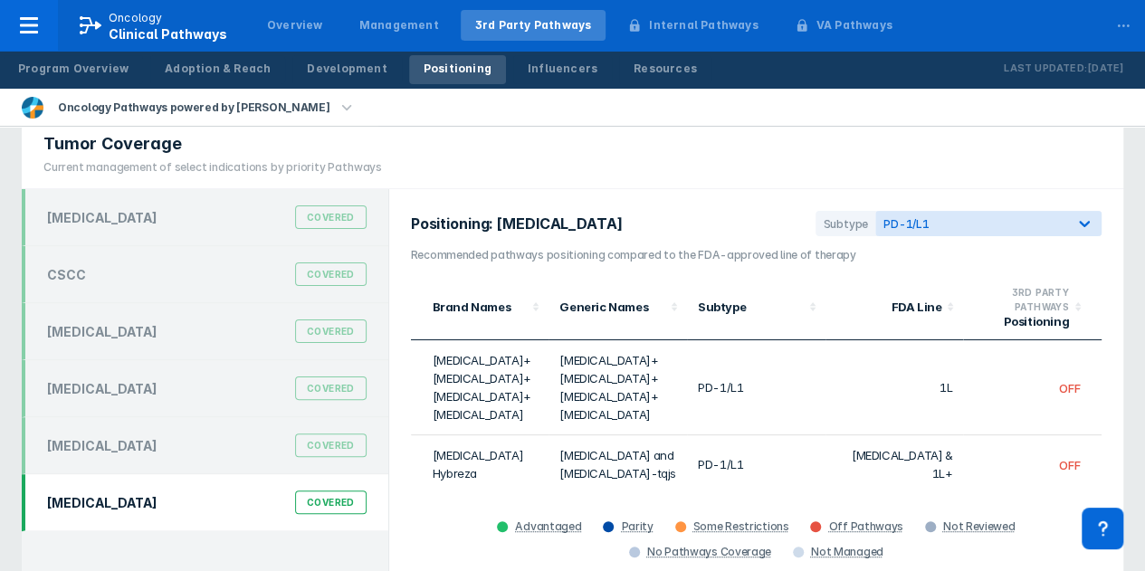
click at [704, 162] on div "Tumor Coverage Current management of select indications by priority Pathways" at bounding box center [572, 153] width 1101 height 72
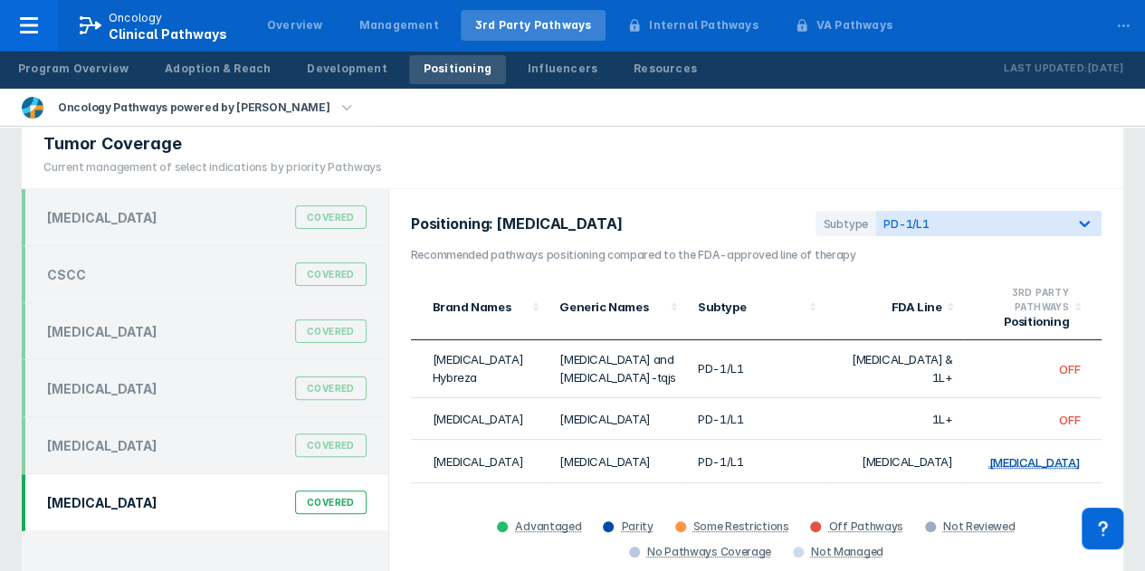
scroll to position [90, 0]
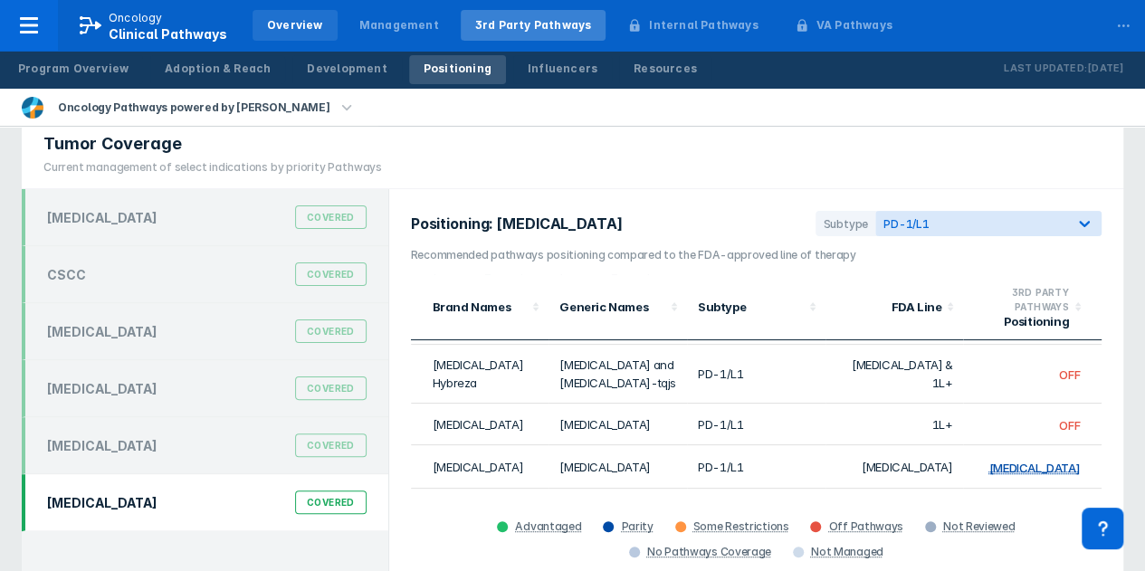
click at [291, 24] on div "Overview" at bounding box center [295, 25] width 56 height 16
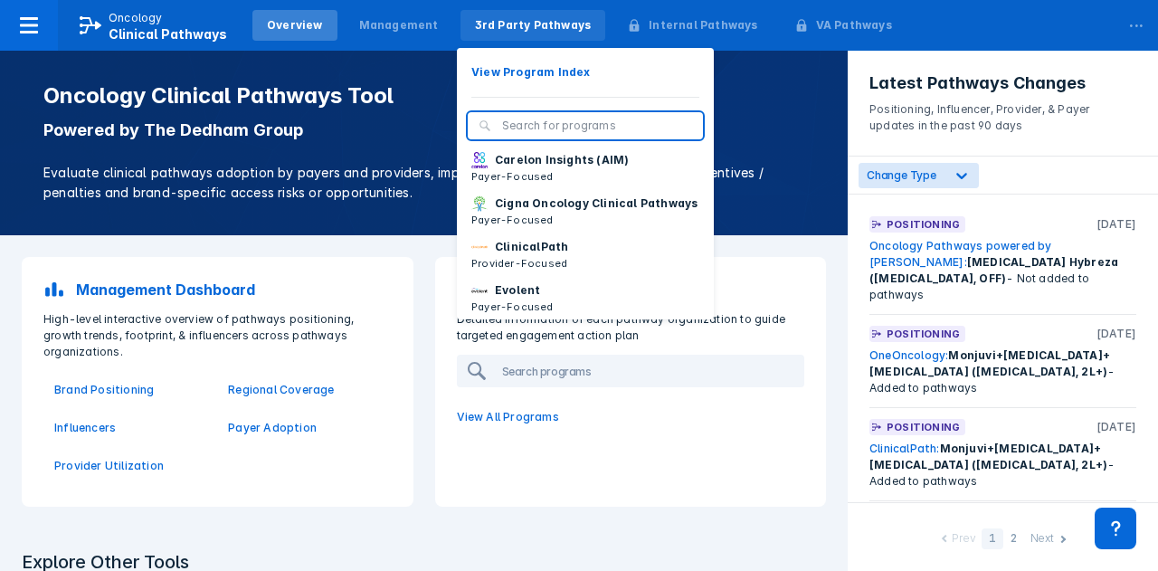
click at [534, 25] on div "3rd Party Pathways" at bounding box center [533, 25] width 117 height 16
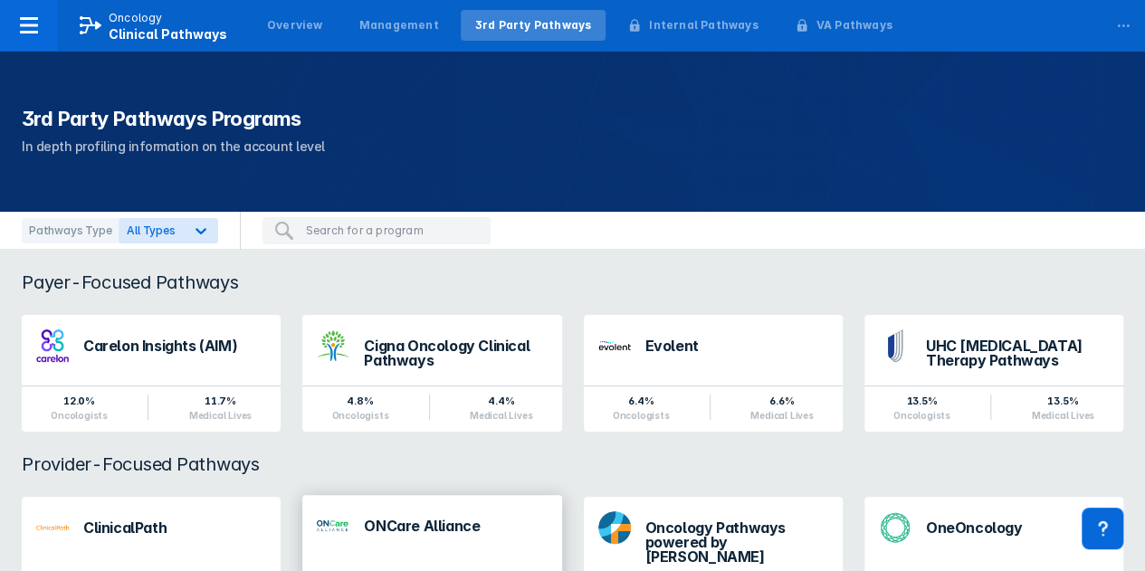
click at [428, 529] on div "ONCare Alliance" at bounding box center [455, 525] width 183 height 14
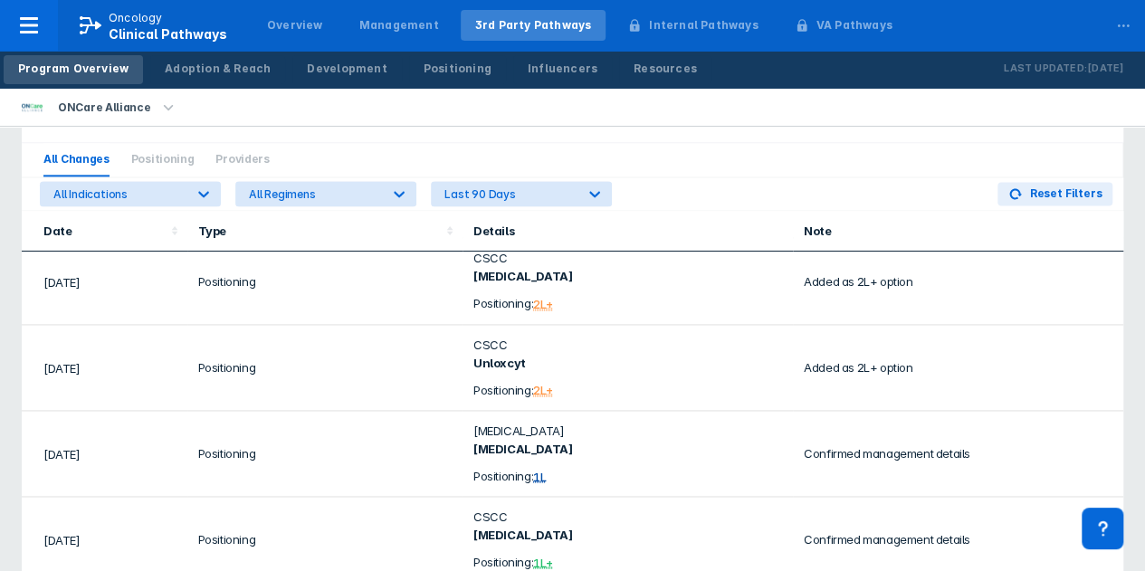
scroll to position [108, 0]
